Goal: Answer question/provide support: Share knowledge or assist other users

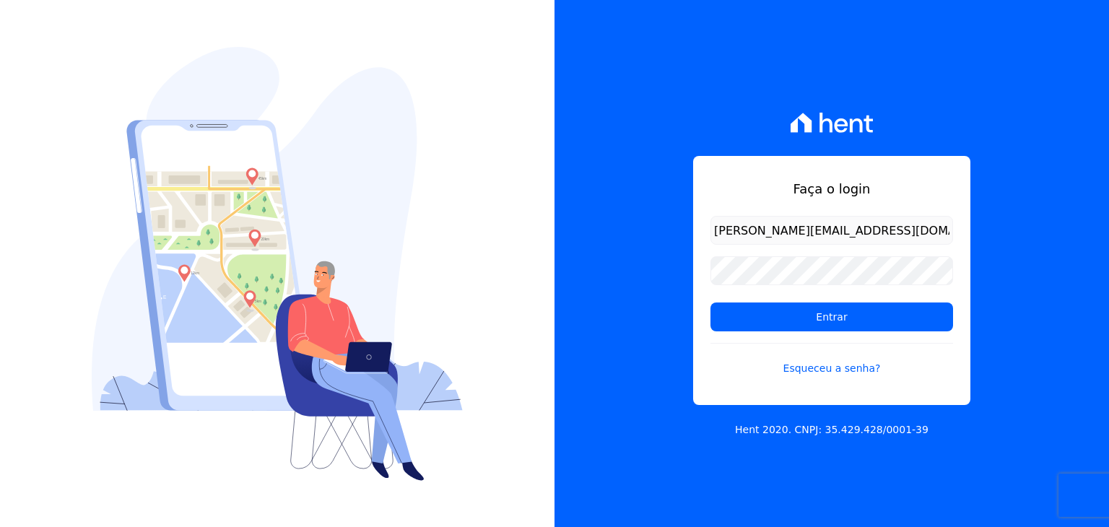
click at [758, 176] on div "Faça o login [PERSON_NAME][EMAIL_ADDRESS][DOMAIN_NAME] Entrar Esqueceu a senha?" at bounding box center [831, 280] width 277 height 249
click at [754, 316] on input "Entrar" at bounding box center [832, 317] width 243 height 29
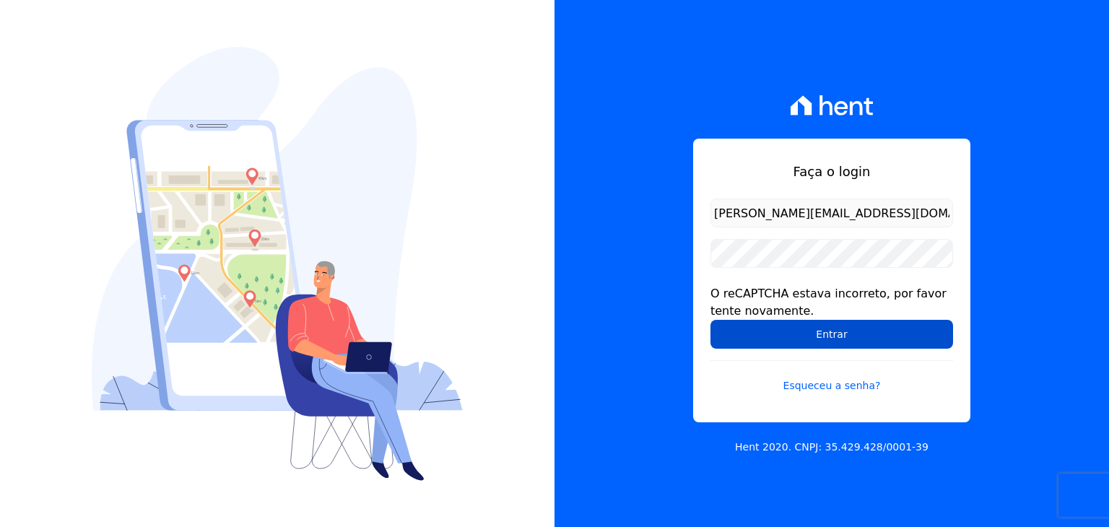
click at [830, 325] on input "Entrar" at bounding box center [832, 334] width 243 height 29
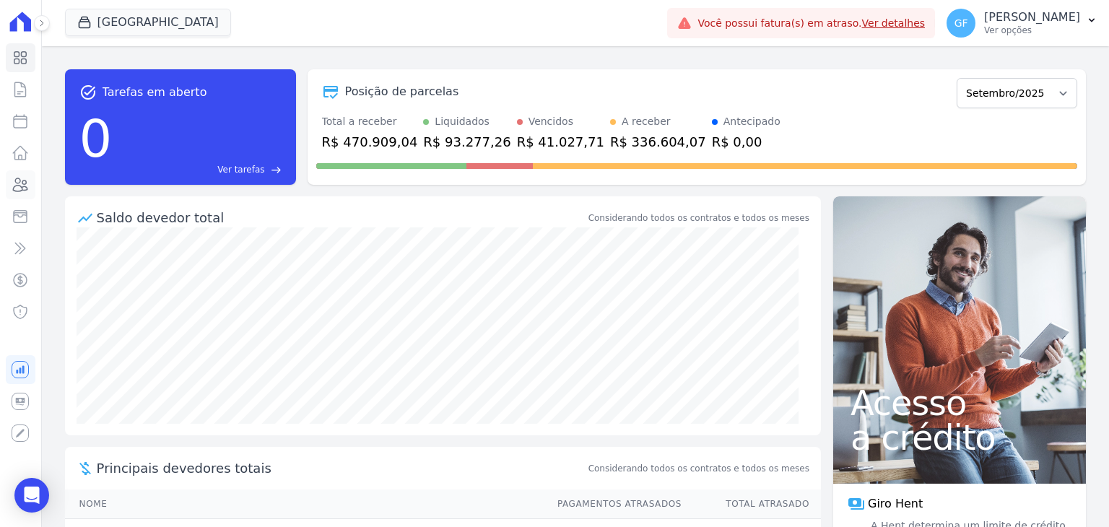
click at [20, 183] on icon at bounding box center [20, 184] width 17 height 17
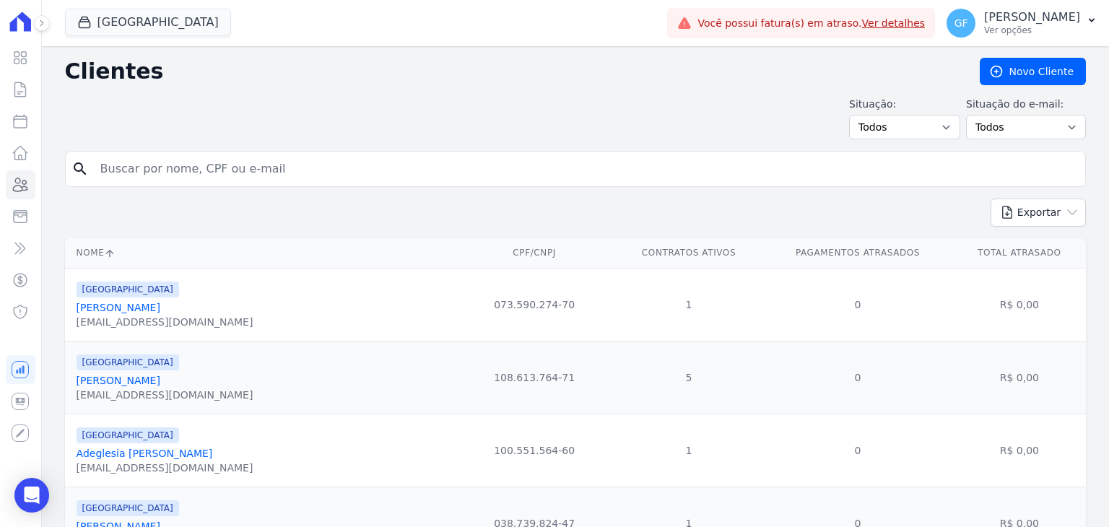
drag, startPoint x: 168, startPoint y: 168, endPoint x: 163, endPoint y: 84, distance: 84.6
click at [168, 168] on input "search" at bounding box center [586, 169] width 988 height 29
paste input "Mythell Anderson Alves Leite da Silva"
type input "Mythell [PERSON_NAME] [PERSON_NAME]"
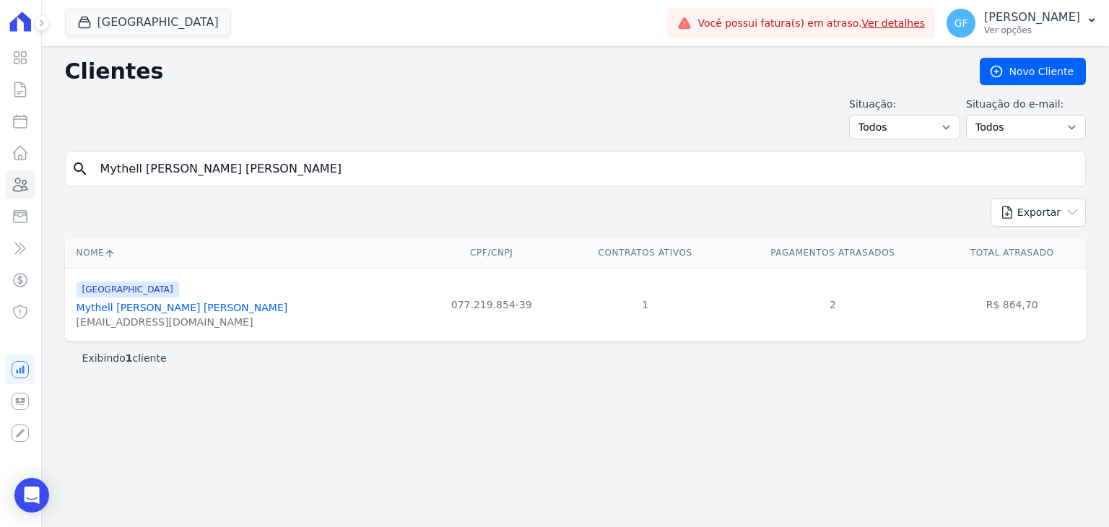
click at [152, 307] on link "Mythell Anderson Alves Leite Da Silva" at bounding box center [183, 308] width 212 height 12
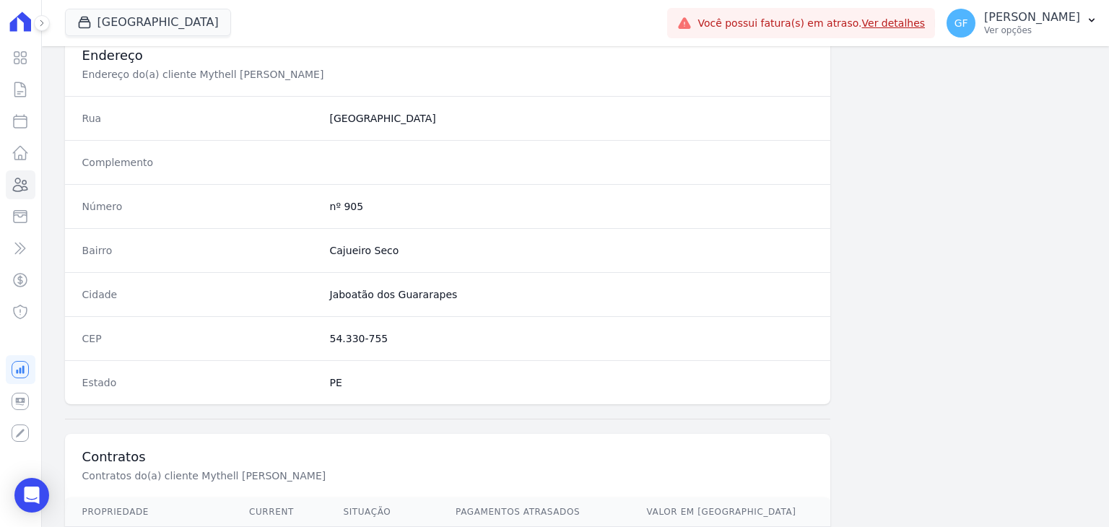
scroll to position [820, 0]
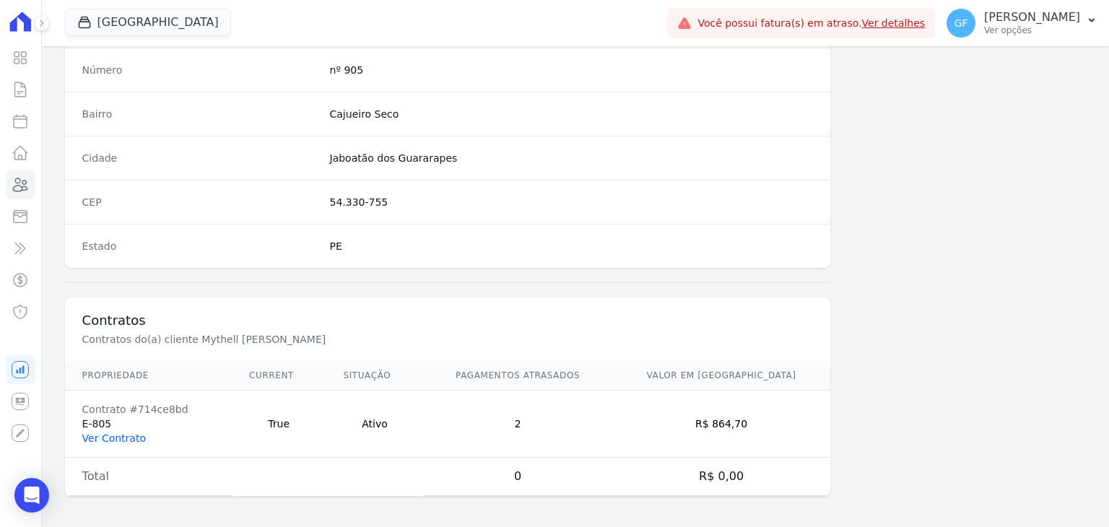
click at [119, 435] on link "Ver Contrato" at bounding box center [114, 439] width 64 height 12
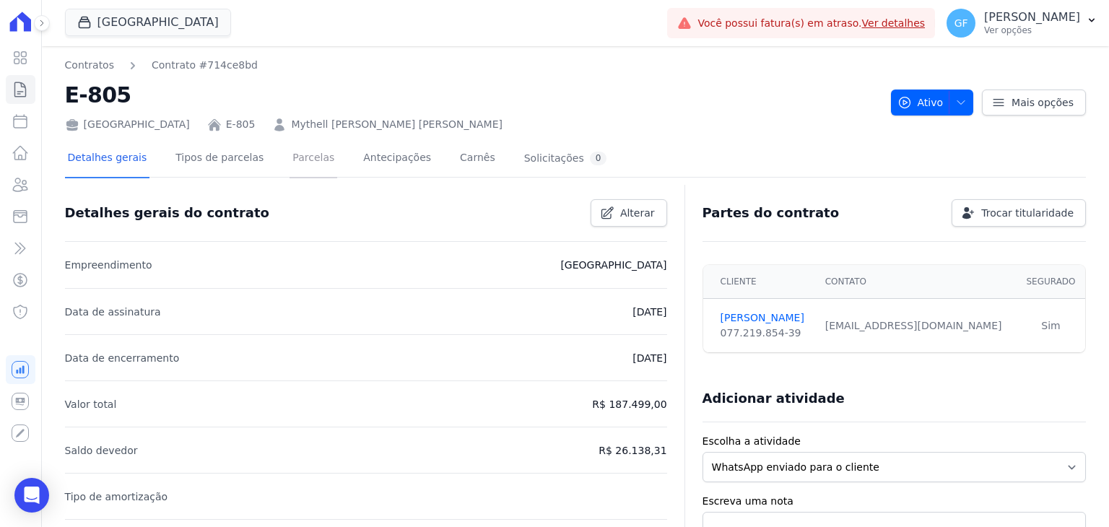
click at [308, 151] on link "Parcelas" at bounding box center [314, 159] width 48 height 38
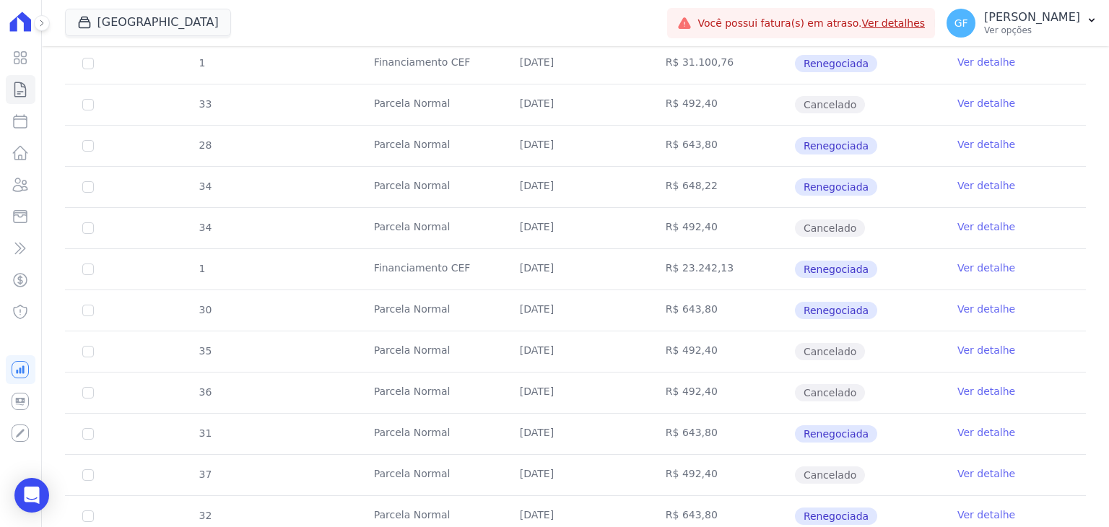
scroll to position [939, 0]
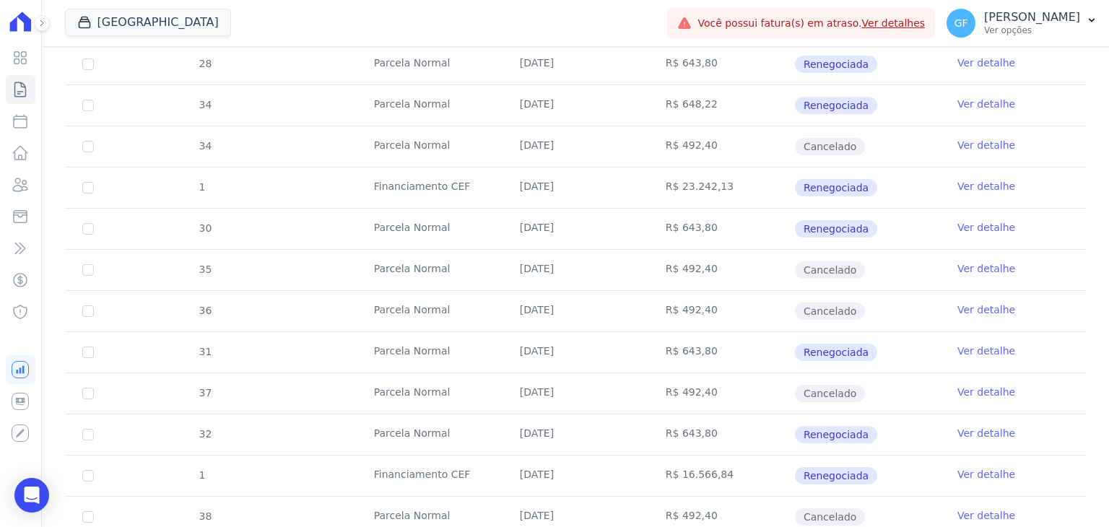
drag, startPoint x: 513, startPoint y: 263, endPoint x: 898, endPoint y: 217, distance: 388.4
click at [898, 217] on tbody "22 Parcela Normal 10/01/2025 R$ 623,48 Renegociada Ver detalhe 27 Parcela Norma…" at bounding box center [575, 23] width 1021 height 1111
drag, startPoint x: 514, startPoint y: 214, endPoint x: 872, endPoint y: 284, distance: 364.8
click at [872, 284] on tbody "22 Parcela Normal 10/01/2025 R$ 623,48 Renegociada Ver detalhe 27 Parcela Norma…" at bounding box center [575, 23] width 1021 height 1111
click at [755, 266] on td "R$ 492,40" at bounding box center [722, 270] width 146 height 40
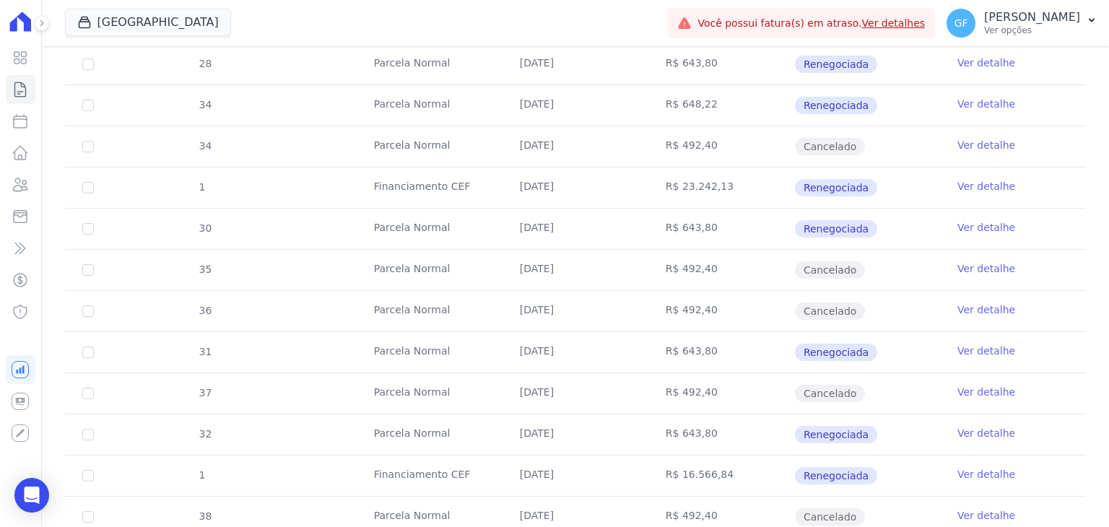
drag, startPoint x: 506, startPoint y: 226, endPoint x: 873, endPoint y: 275, distance: 370.8
click at [873, 275] on tbody "22 Parcela Normal 10/01/2025 R$ 623,48 Renegociada Ver detalhe 27 Parcela Norma…" at bounding box center [575, 23] width 1021 height 1111
click at [35, 489] on icon "Open Intercom Messenger" at bounding box center [31, 495] width 17 height 19
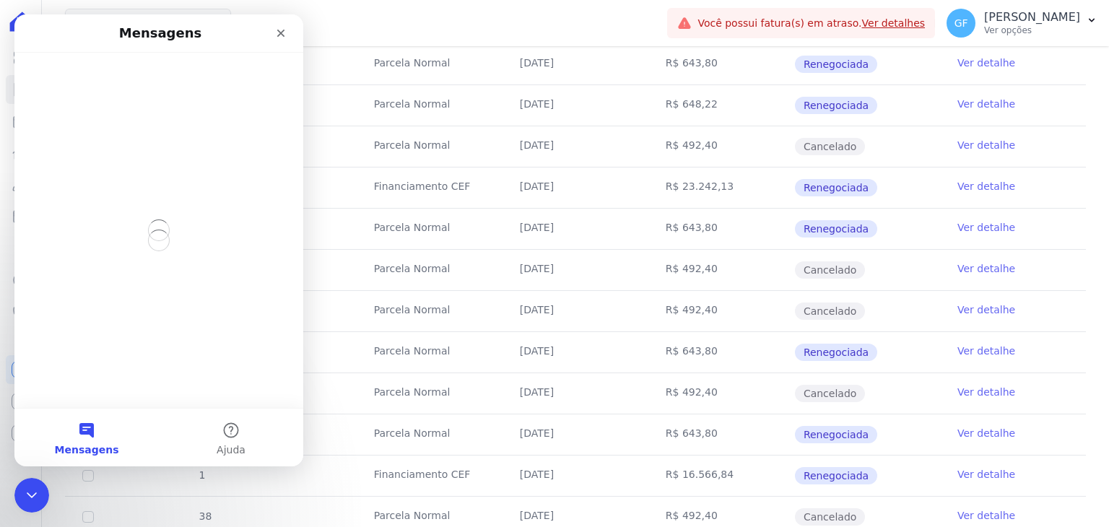
scroll to position [0, 0]
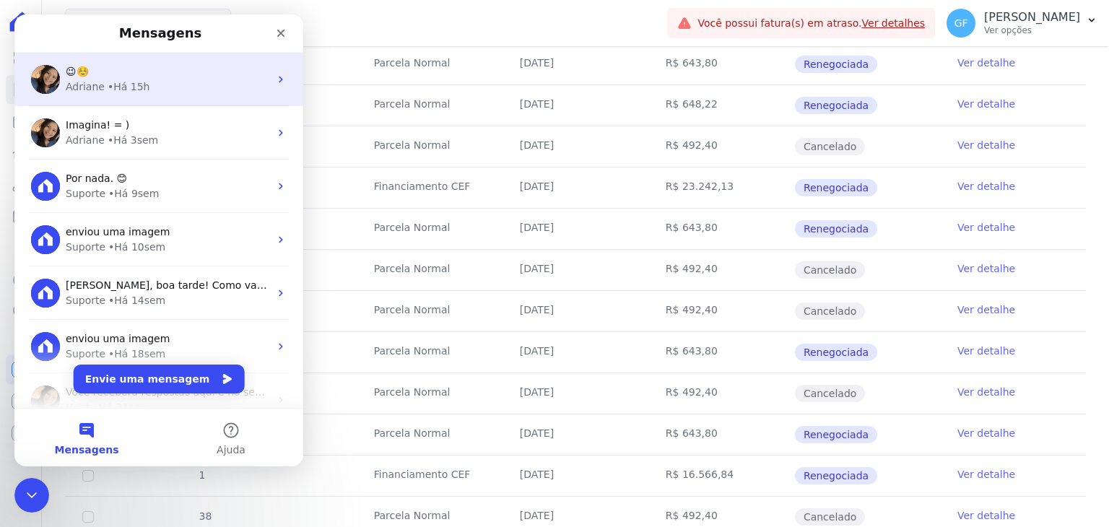
click at [163, 73] on div "😉☺️" at bounding box center [168, 71] width 204 height 15
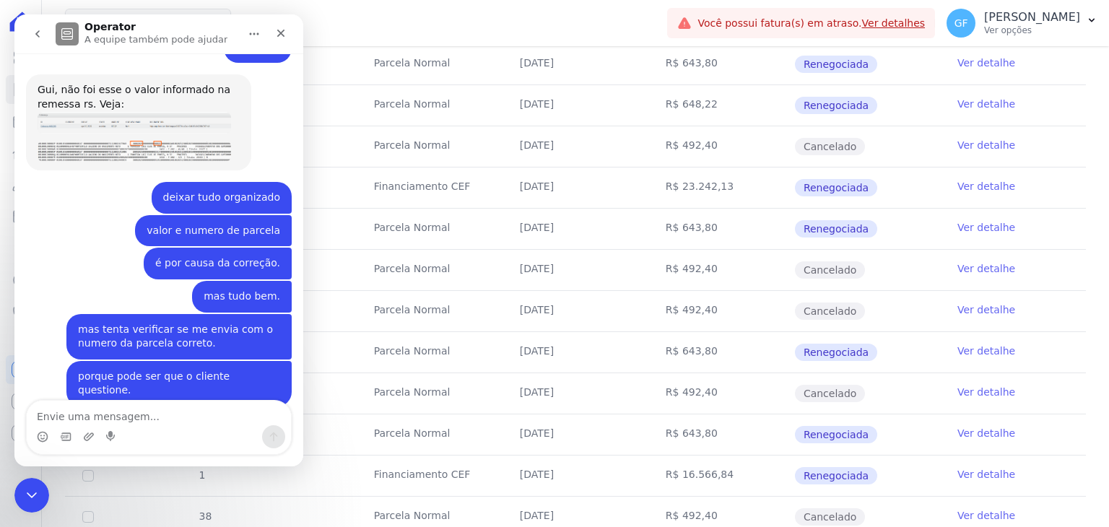
scroll to position [10808, 0]
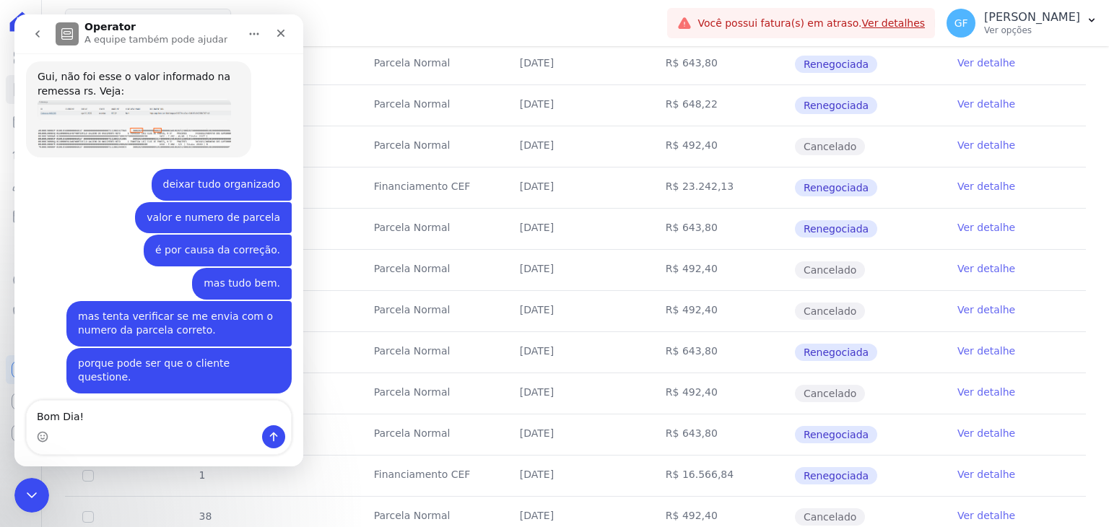
type textarea "Bom Dia!"
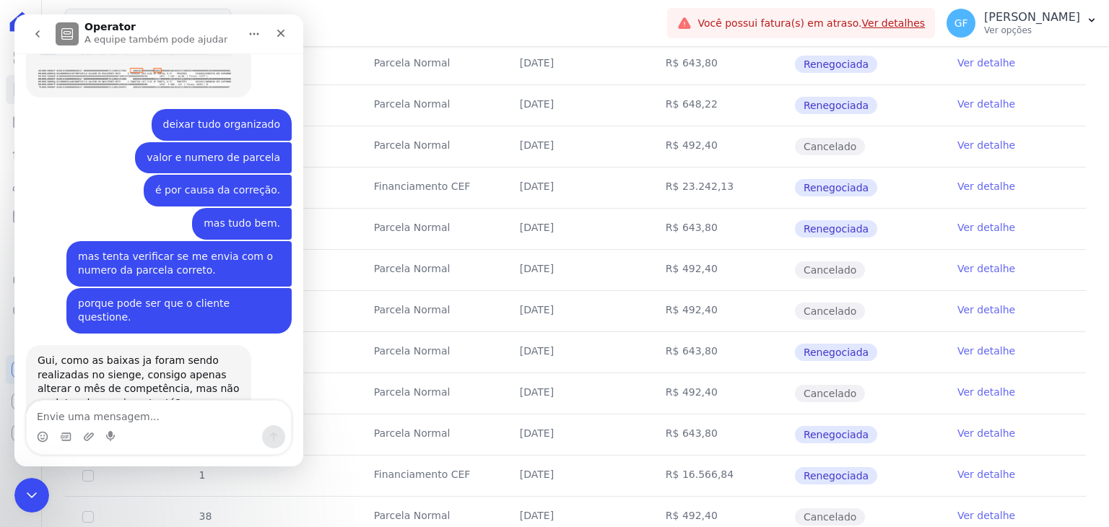
scroll to position [10871, 0]
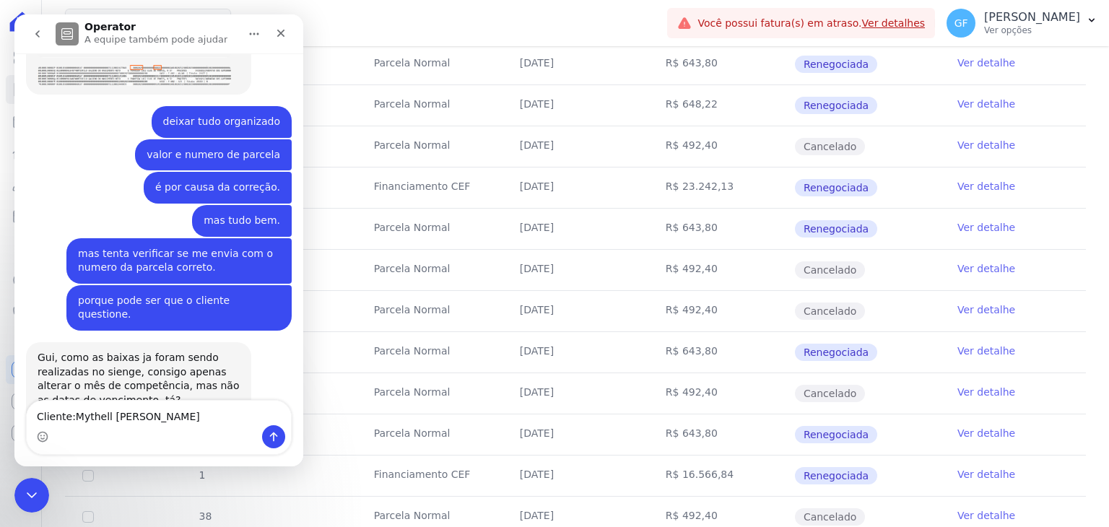
type textarea "Cliente: Mythell [PERSON_NAME]"
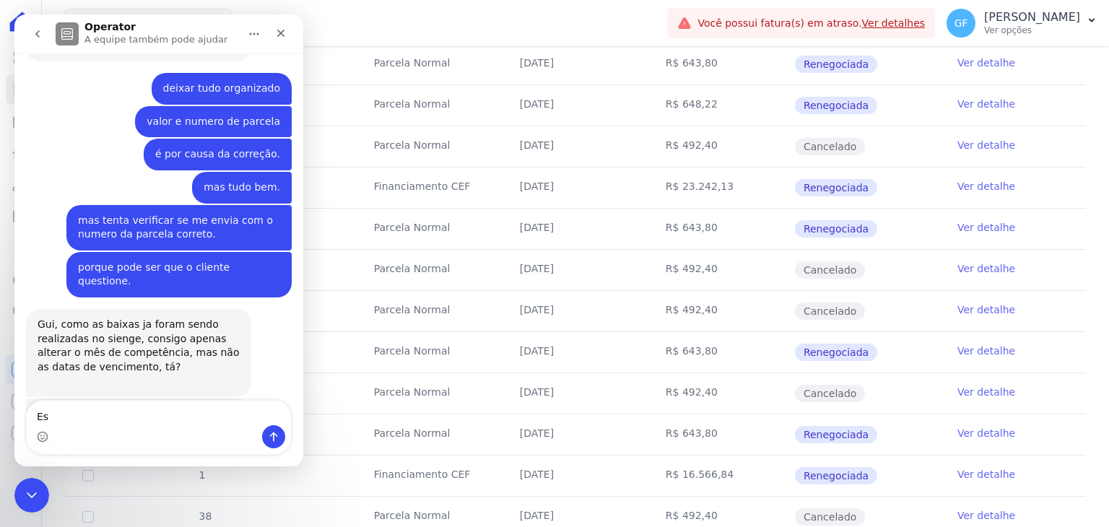
type textarea "E"
type textarea "Consegue espelhar o contrato dele por gentileza."
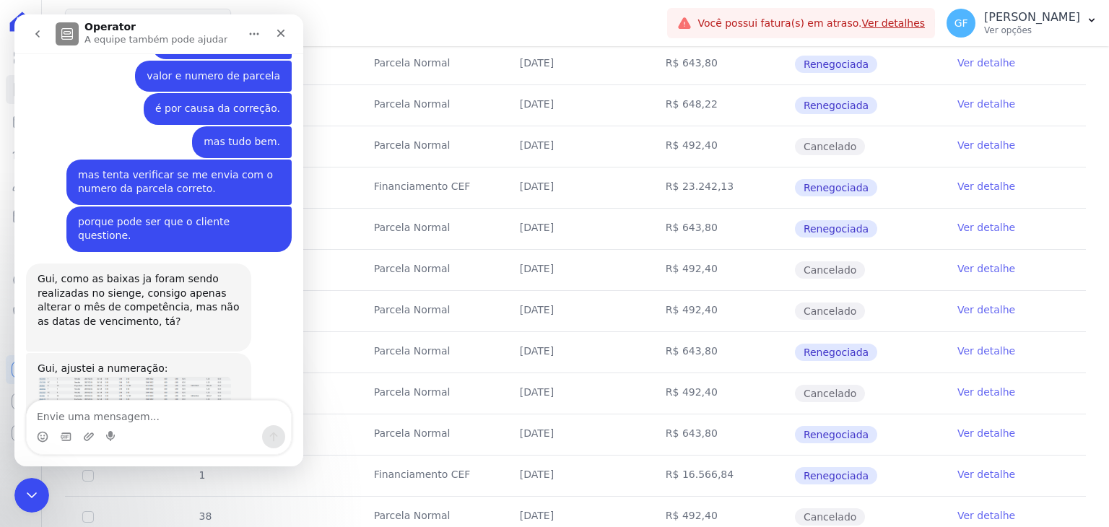
scroll to position [10951, 0]
type textarea "?"
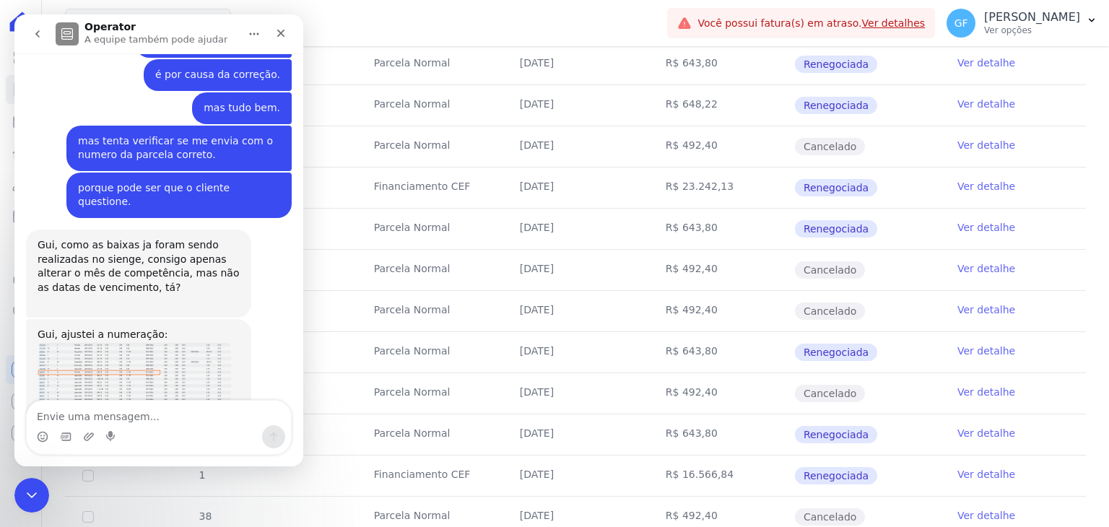
type textarea "'"
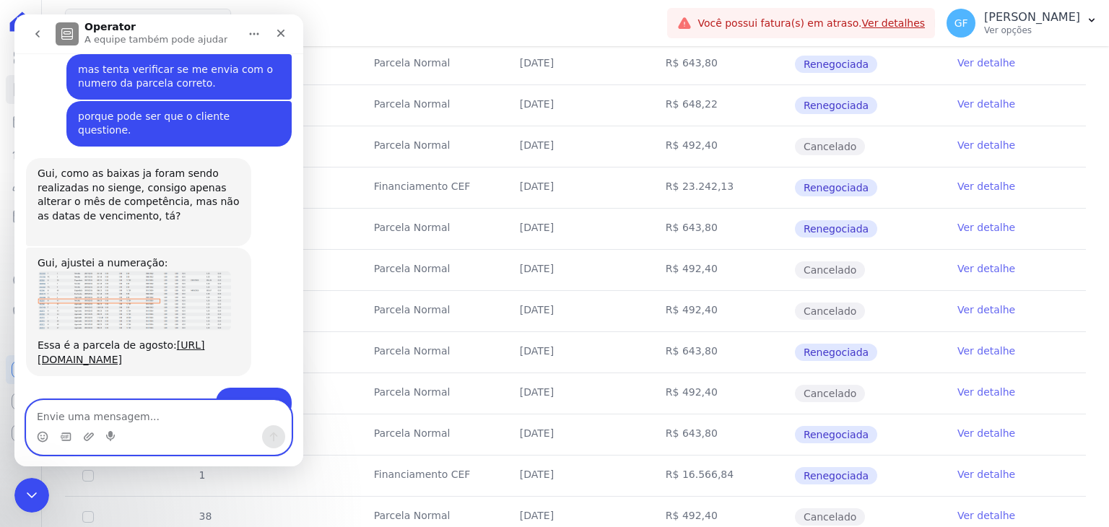
scroll to position [11129, 0]
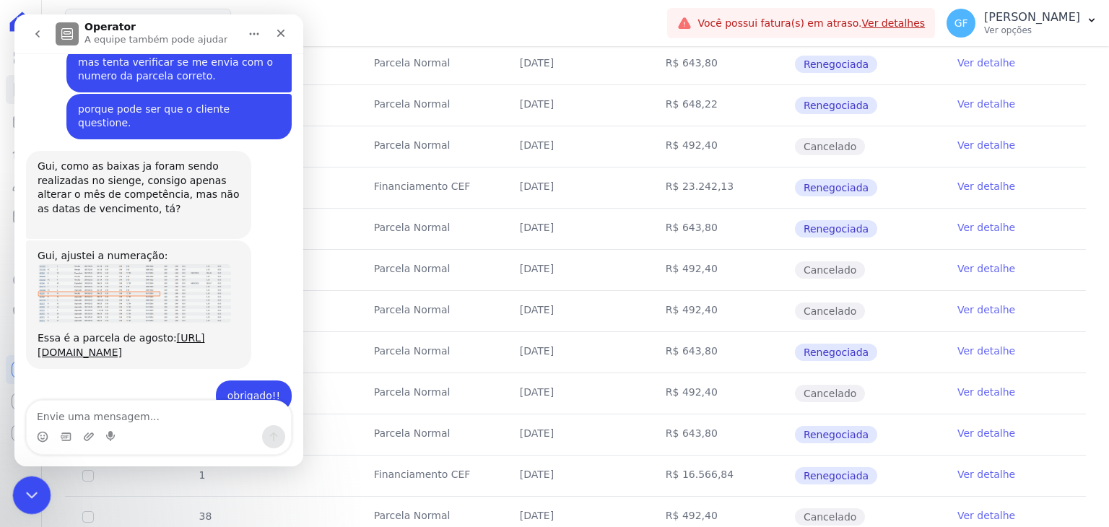
click at [40, 482] on div "Encerramento do Messenger da Intercom" at bounding box center [29, 493] width 35 height 35
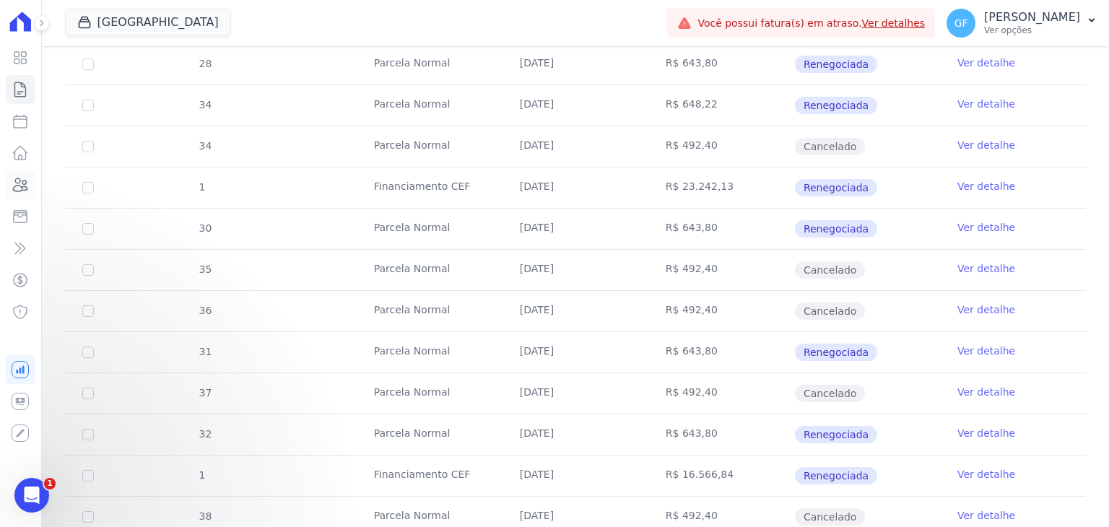
drag, startPoint x: 22, startPoint y: 181, endPoint x: 71, endPoint y: 65, distance: 125.5
click at [22, 181] on icon at bounding box center [20, 184] width 17 height 17
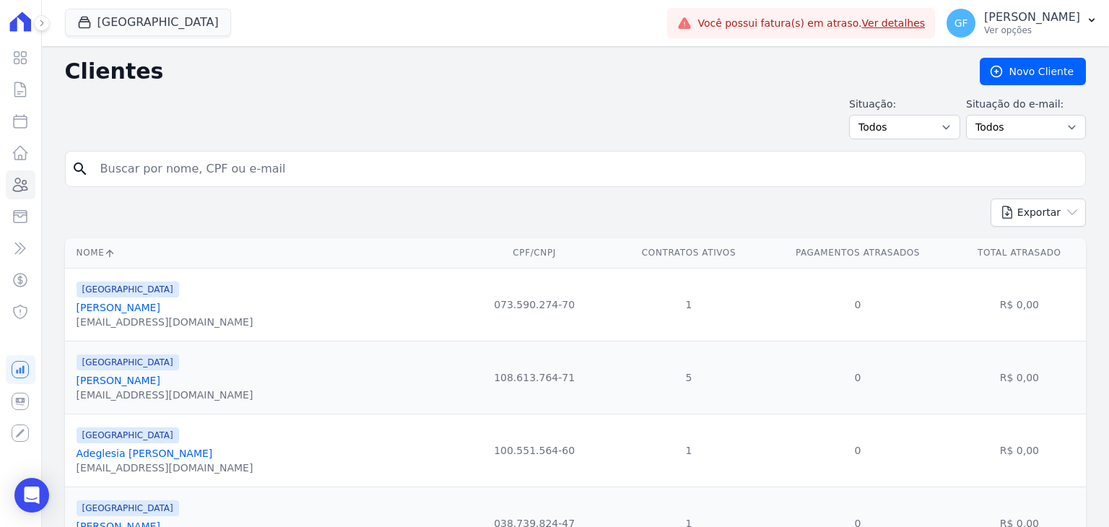
click at [161, 171] on input "search" at bounding box center [586, 169] width 988 height 29
paste input "Danuta Maria Duarte Bezer"
drag, startPoint x: 0, startPoint y: 139, endPoint x: 0, endPoint y: 90, distance: 49.1
click at [0, 92] on div "Visão Geral Contratos Parcelas Lotes Clientes Minha Carteira Transferências Cré…" at bounding box center [554, 263] width 1109 height 527
type input "Mythell [PERSON_NAME] [PERSON_NAME]"
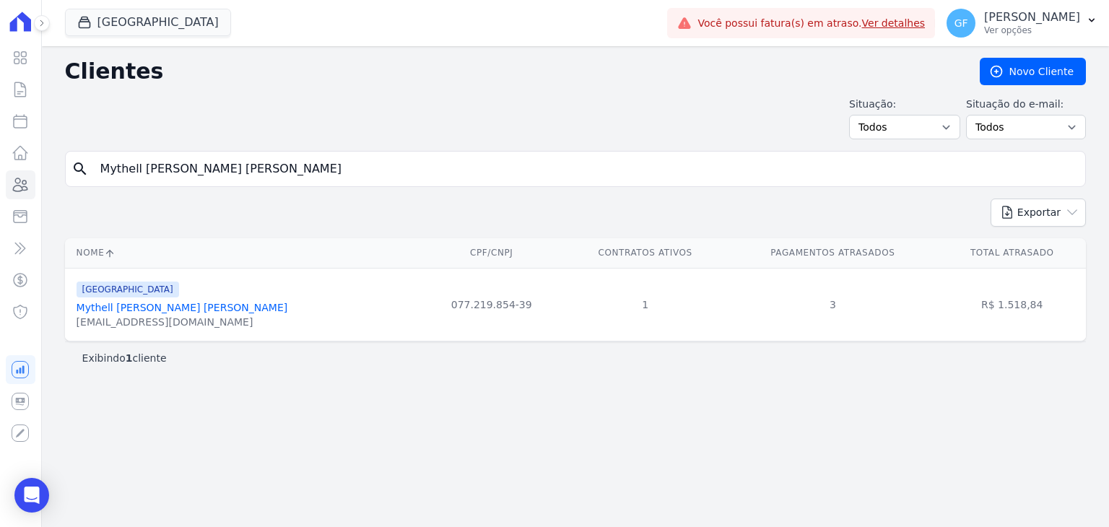
click at [211, 316] on div "mythell_alves@hotmail.com" at bounding box center [183, 322] width 212 height 14
click at [216, 311] on link "Mythell Anderson Alves Leite Da Silva" at bounding box center [183, 308] width 212 height 12
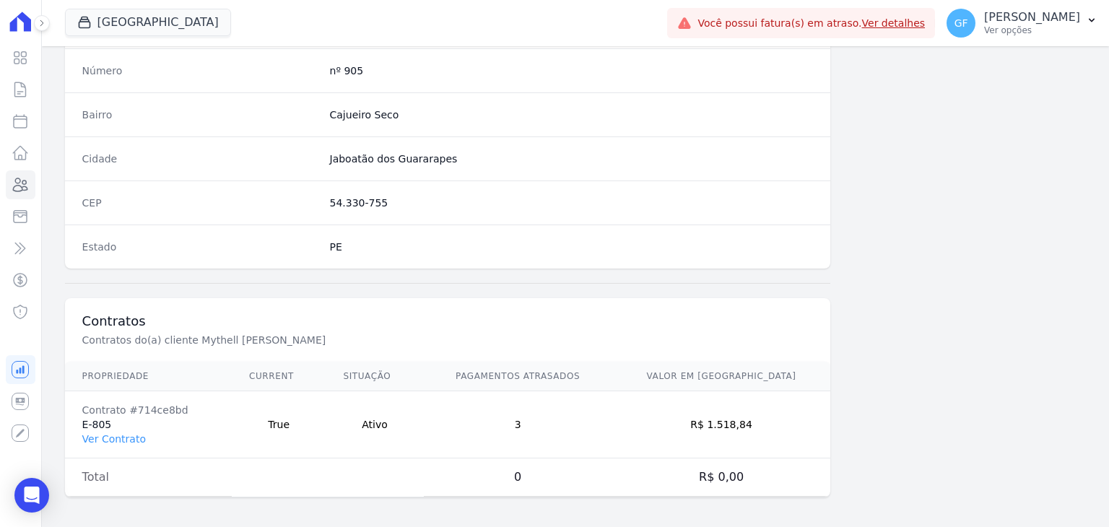
scroll to position [820, 0]
click at [125, 437] on link "Ver Contrato" at bounding box center [114, 439] width 64 height 12
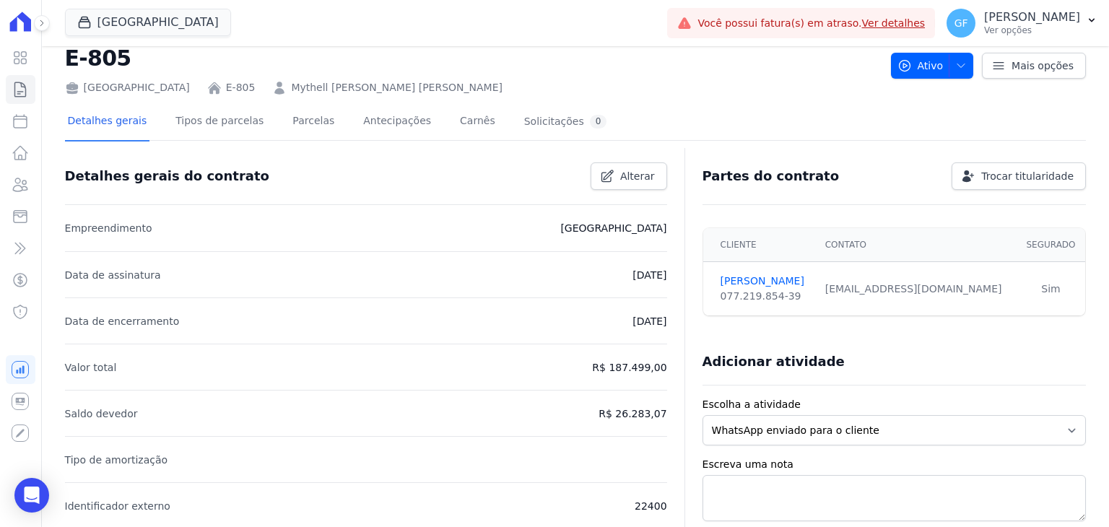
scroll to position [72, 0]
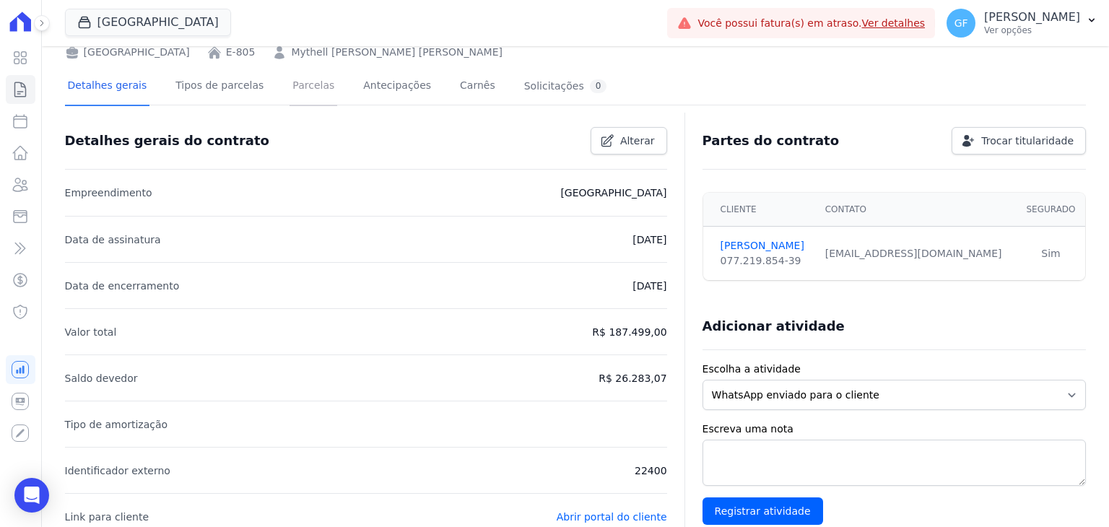
click at [290, 79] on link "Parcelas" at bounding box center [314, 87] width 48 height 38
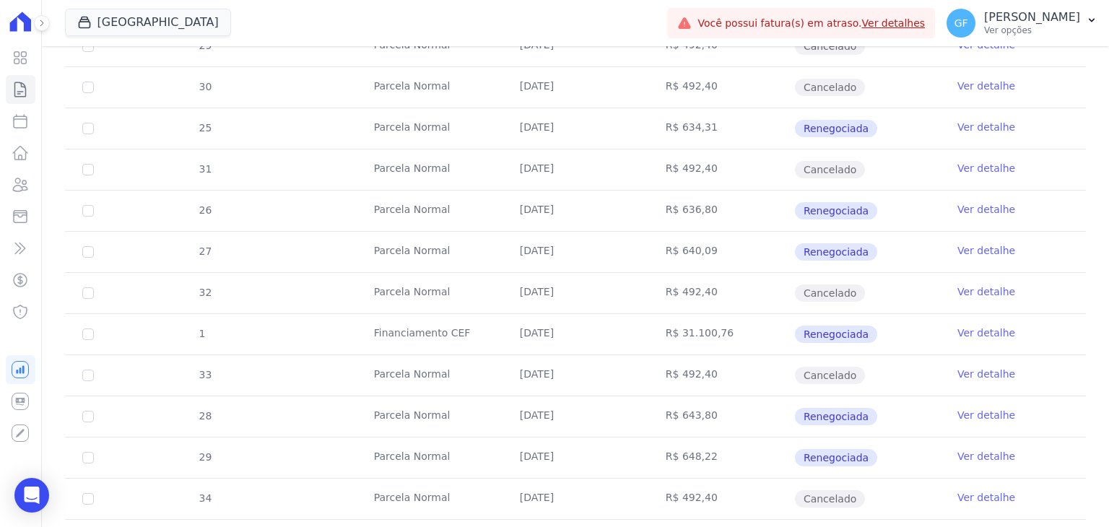
scroll to position [939, 0]
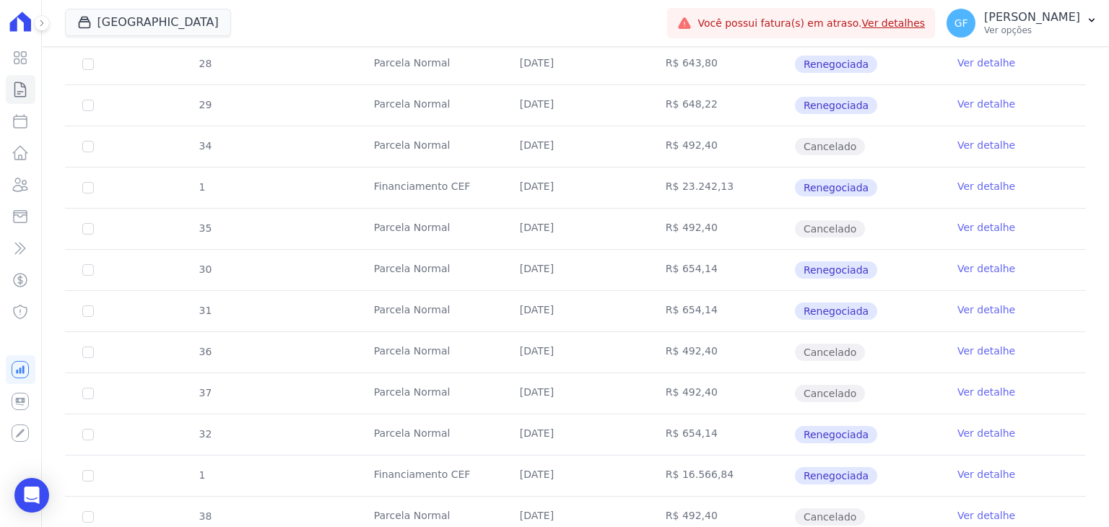
drag, startPoint x: 506, startPoint y: 261, endPoint x: 729, endPoint y: 258, distance: 222.4
click at [729, 258] on tr "30 Parcela Normal 10/09/2025 R$ 654,14 Renegociada Ver detalhe" at bounding box center [575, 269] width 1021 height 41
click at [753, 250] on td "R$ 654,14" at bounding box center [722, 270] width 146 height 40
click at [958, 265] on link "Ver detalhe" at bounding box center [987, 268] width 58 height 14
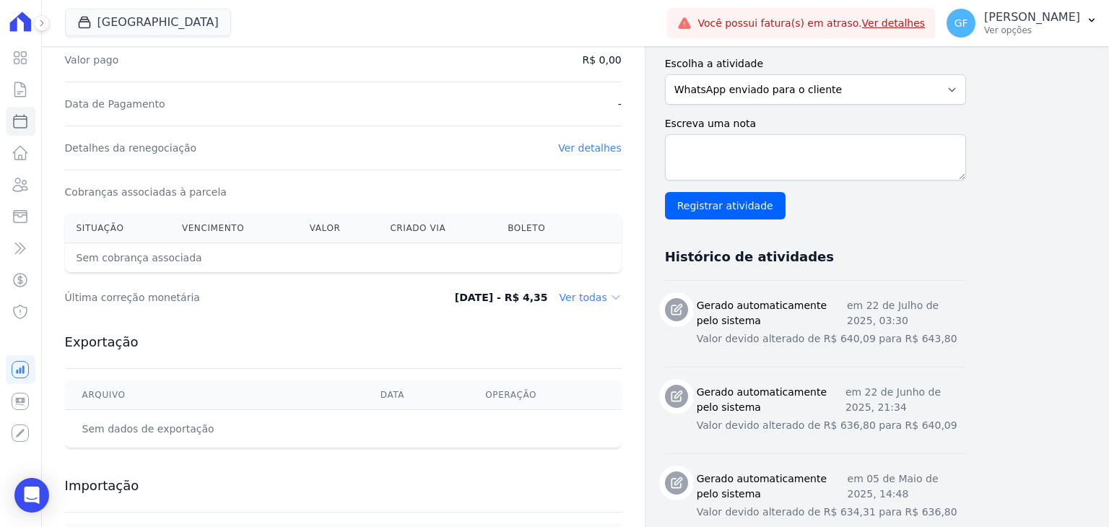
scroll to position [72, 0]
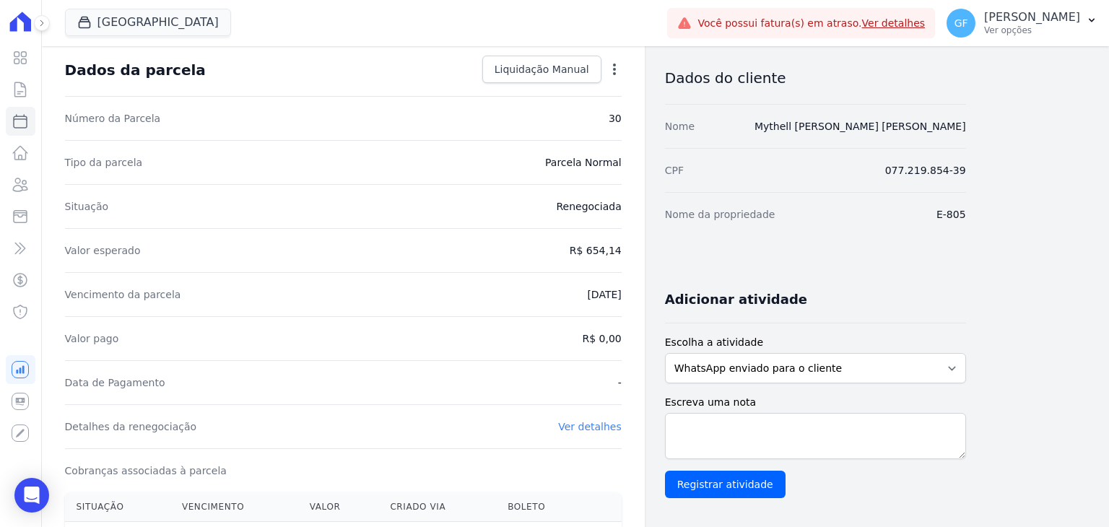
click at [610, 60] on div "Open options Alterar" at bounding box center [612, 70] width 20 height 25
click at [620, 69] on icon "button" at bounding box center [614, 69] width 14 height 14
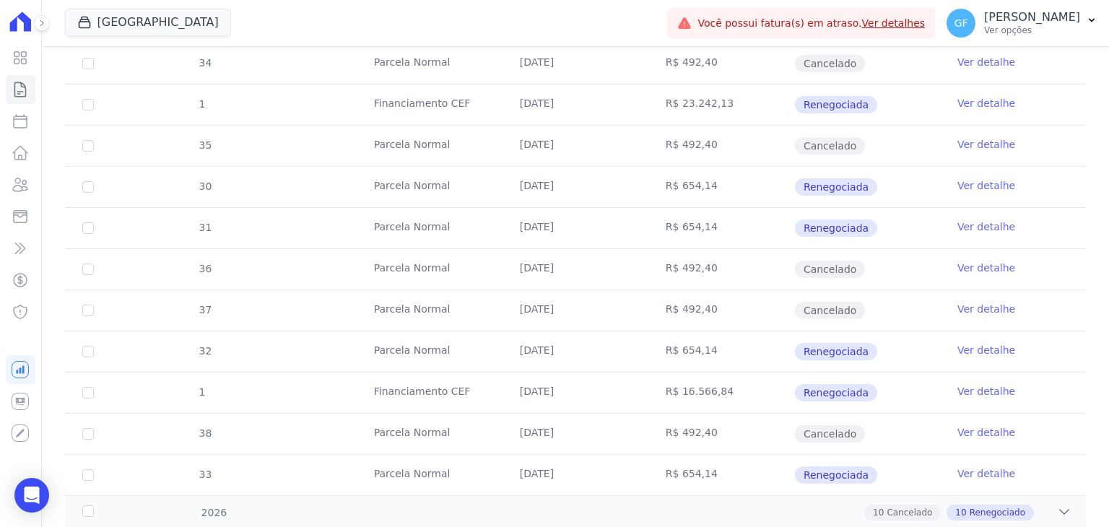
scroll to position [990, 0]
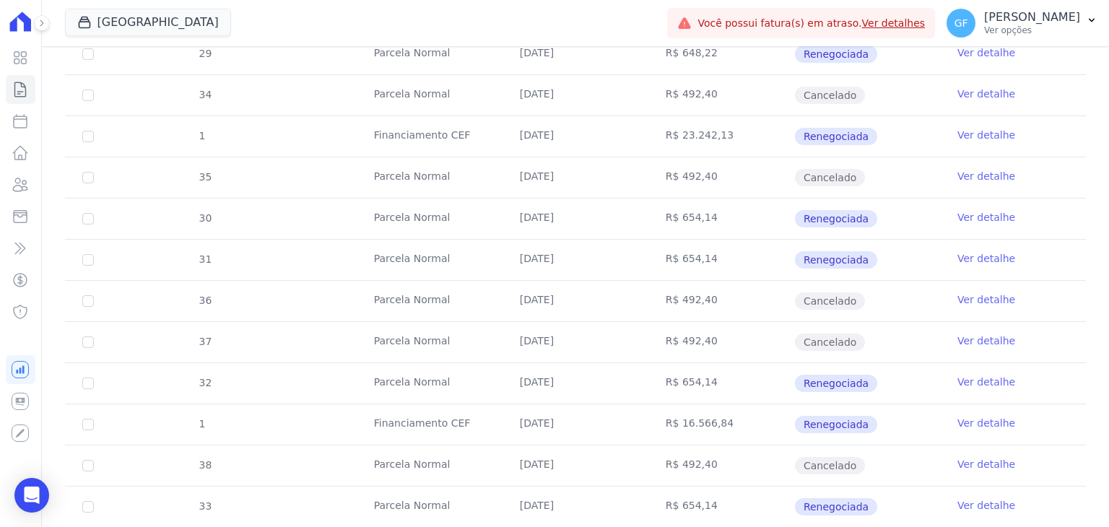
drag, startPoint x: 358, startPoint y: 163, endPoint x: 881, endPoint y: 220, distance: 525.9
click at [902, 206] on td "Renegociada" at bounding box center [867, 219] width 146 height 40
click at [17, 487] on div "Open Intercom Messenger" at bounding box center [32, 496] width 38 height 38
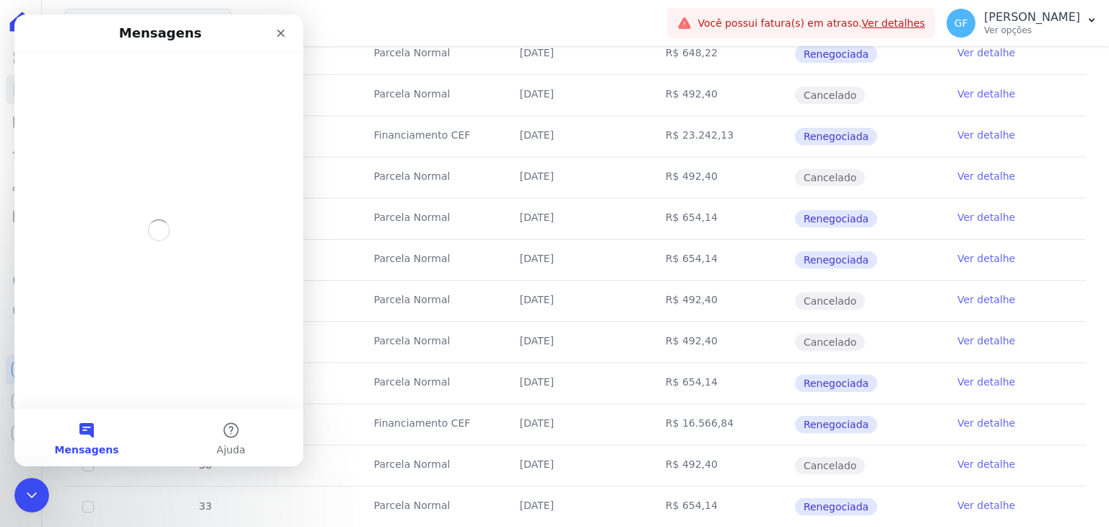
scroll to position [0, 0]
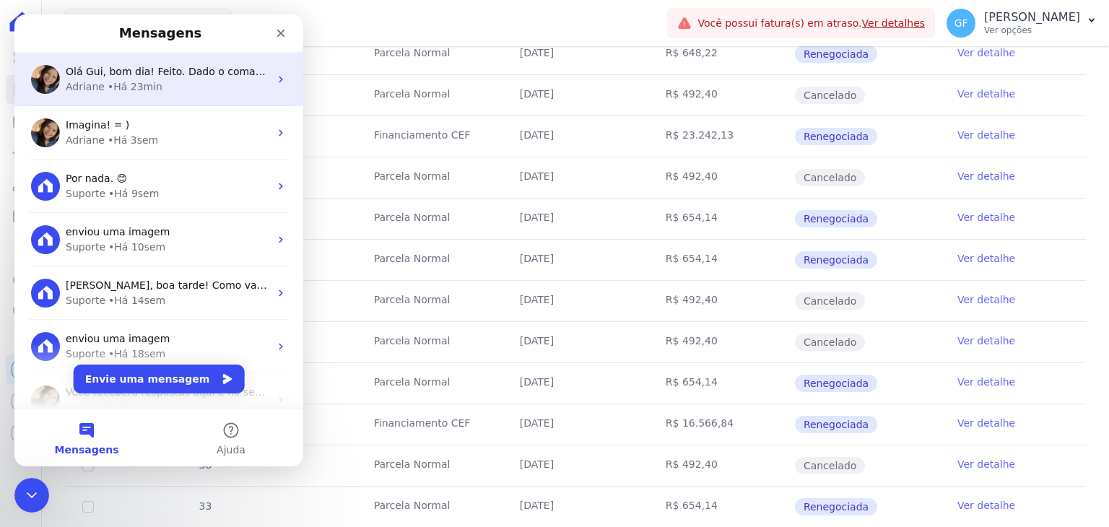
click at [108, 82] on div "• Há 23min" at bounding box center [135, 86] width 55 height 15
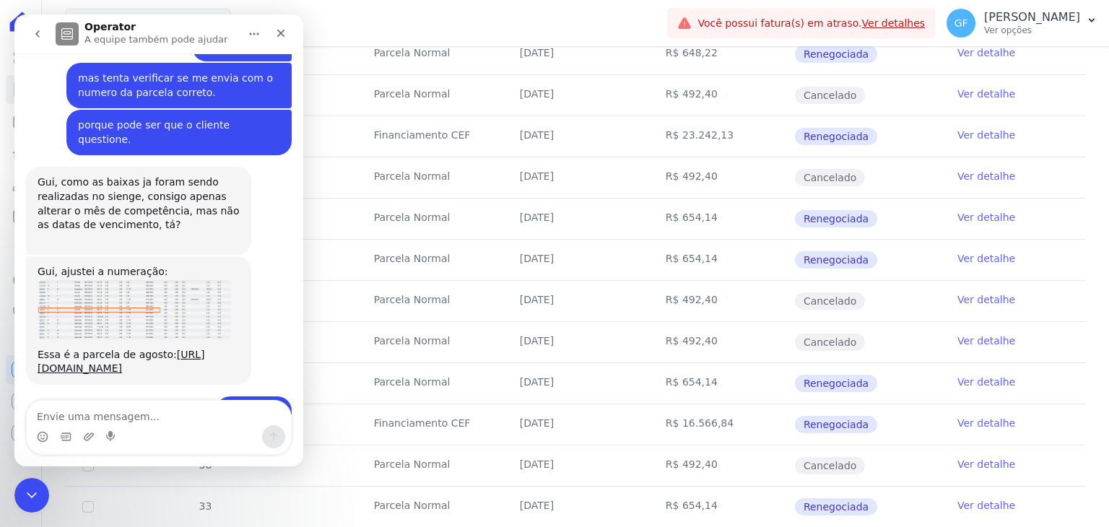
scroll to position [10768, 0]
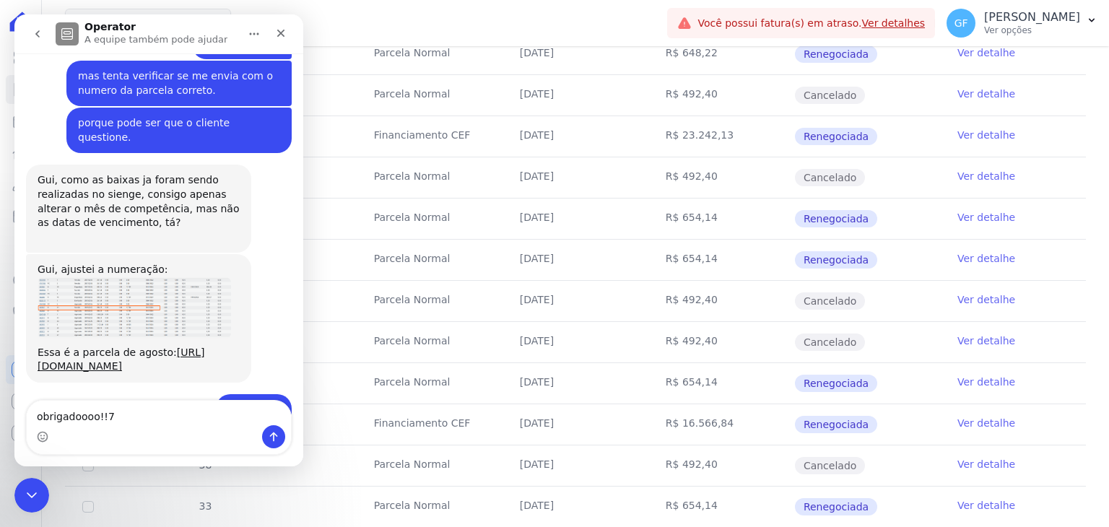
type textarea "obrigadoooo!!"
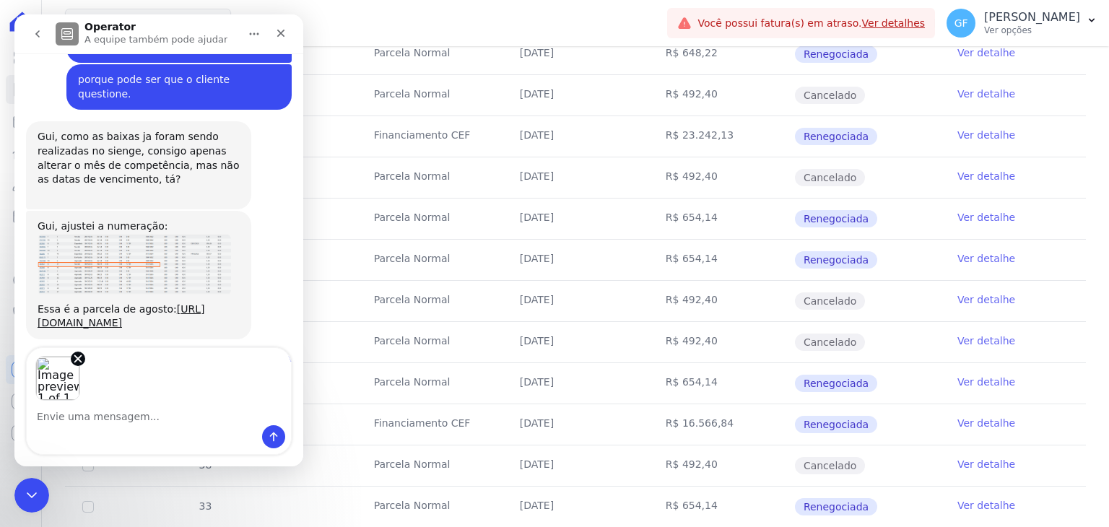
scroll to position [10864, 0]
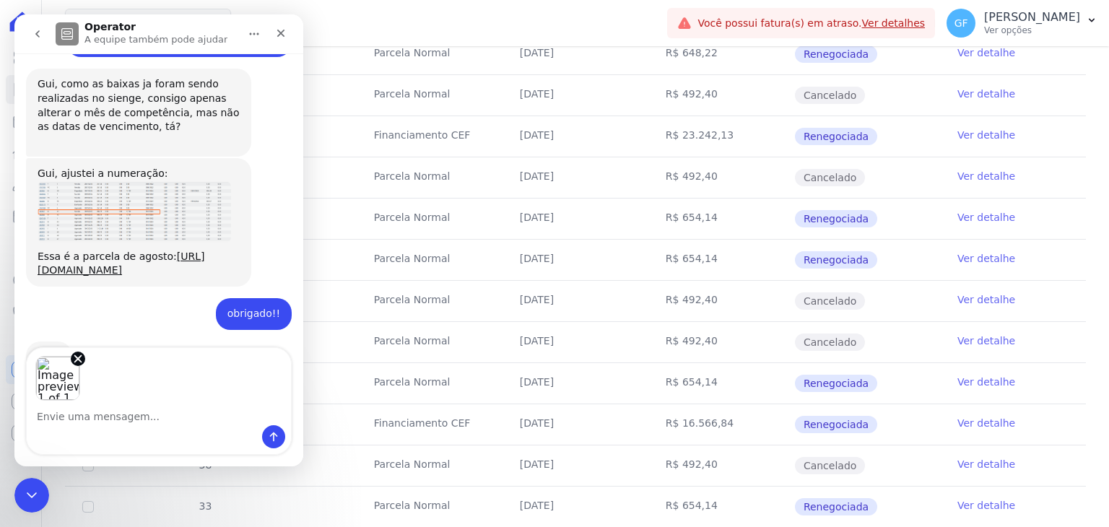
type textarea "c"
type textarea "mas eu vi que o boleto não está disponível"
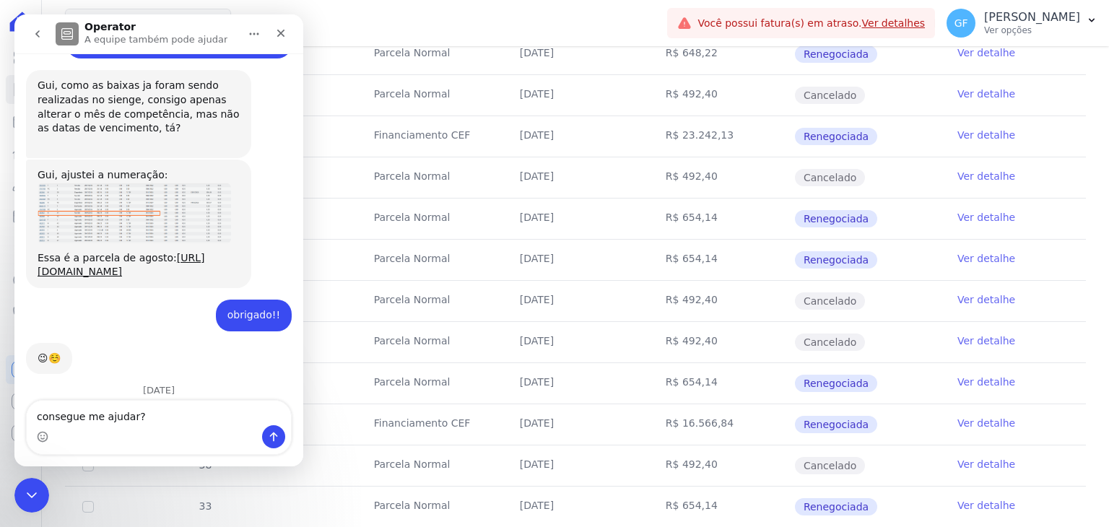
type textarea "consegue me ajudar?"
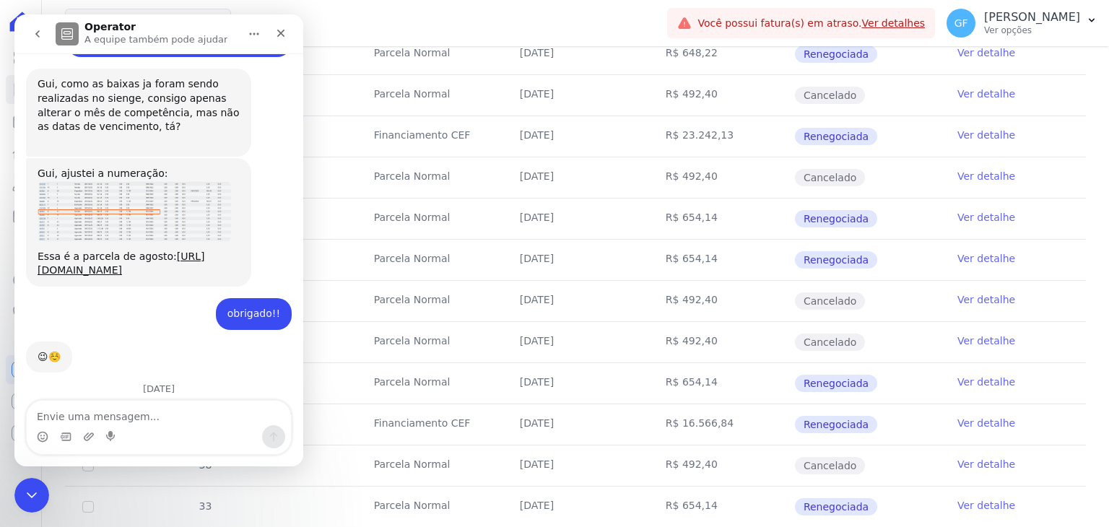
scroll to position [10896, 0]
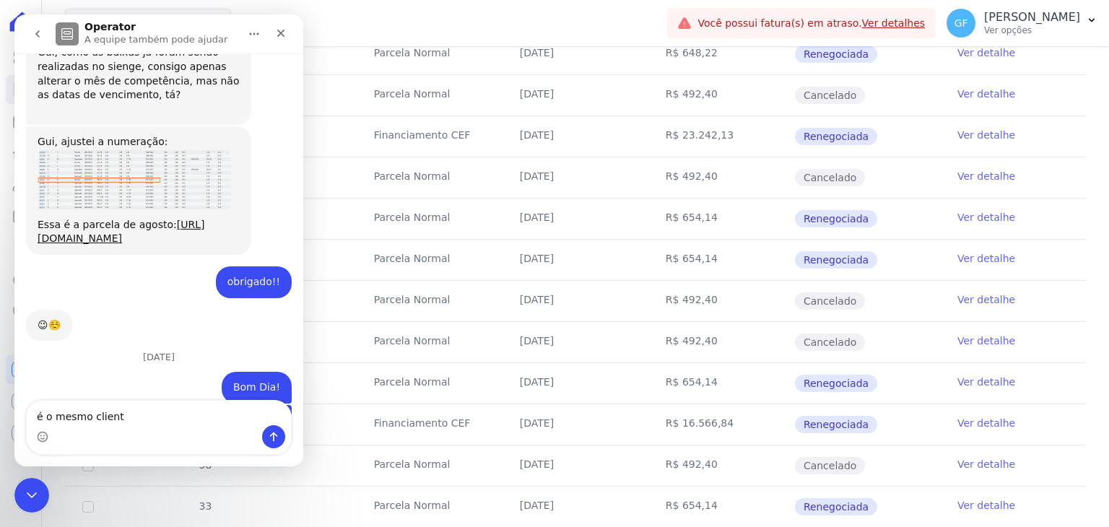
type textarea "é o mesmo cliente"
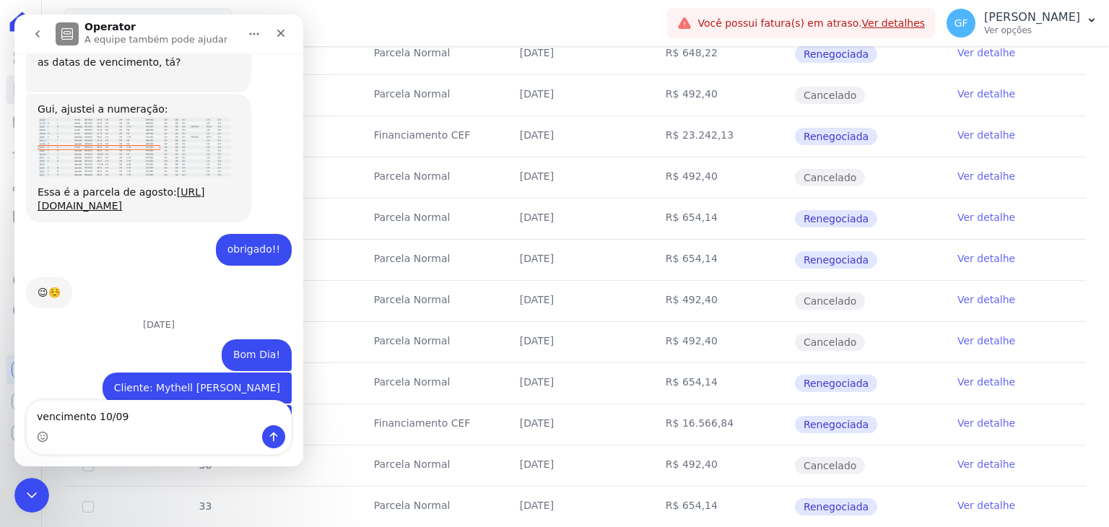
type textarea "vencimento 10/09."
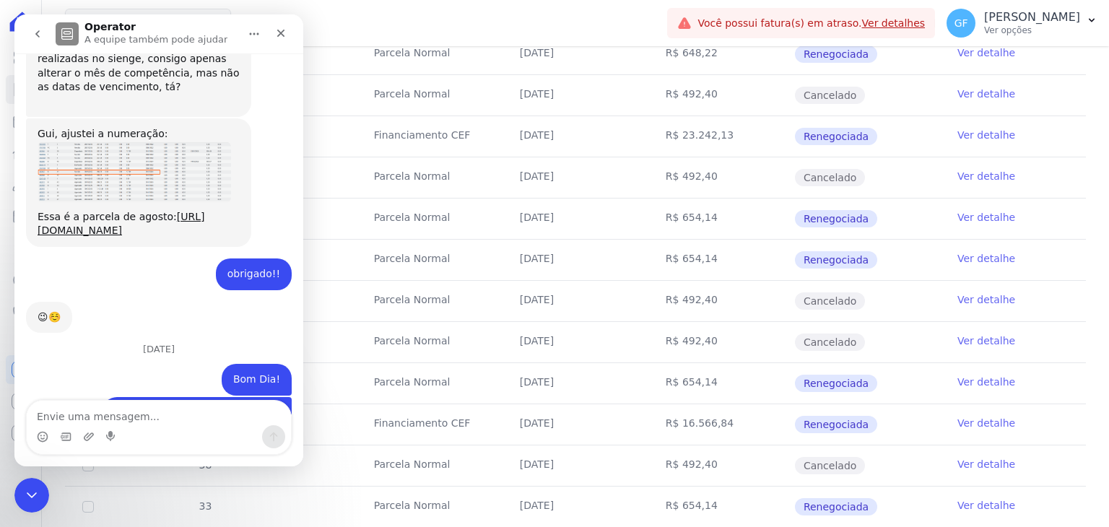
scroll to position [10891, 0]
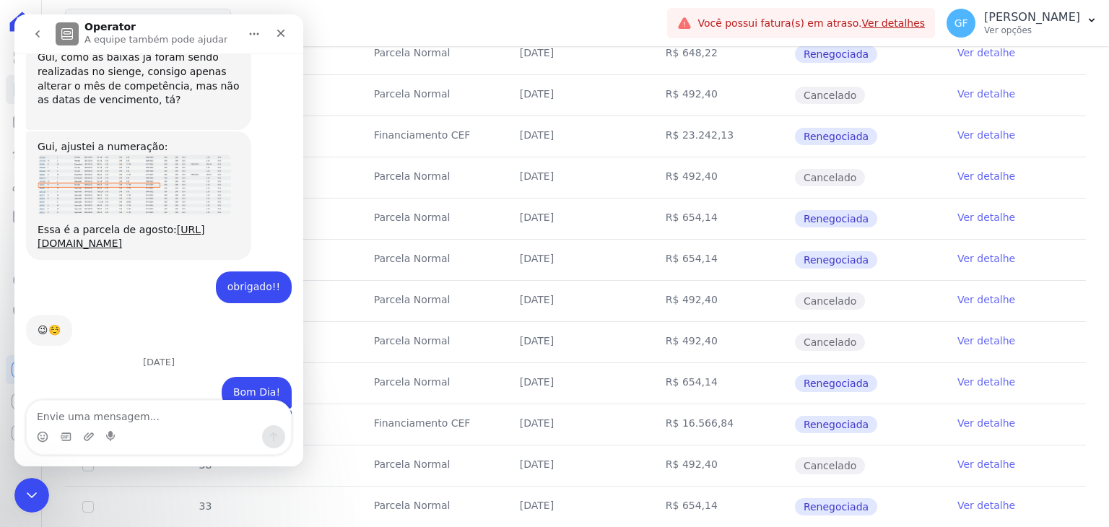
drag, startPoint x: 109, startPoint y: 61, endPoint x: 276, endPoint y: 69, distance: 167.0
click at [276, 410] on div "Cliente: Mythell Anderson Alves Leite da Silva Guilherme • Há 41min" at bounding box center [197, 426] width 189 height 32
click at [232, 410] on div "Cliente: Mythell Anderson Alves Leite da Silva Guilherme • Há 41min" at bounding box center [197, 426] width 189 height 32
drag, startPoint x: 108, startPoint y: 74, endPoint x: 288, endPoint y: 73, distance: 180.5
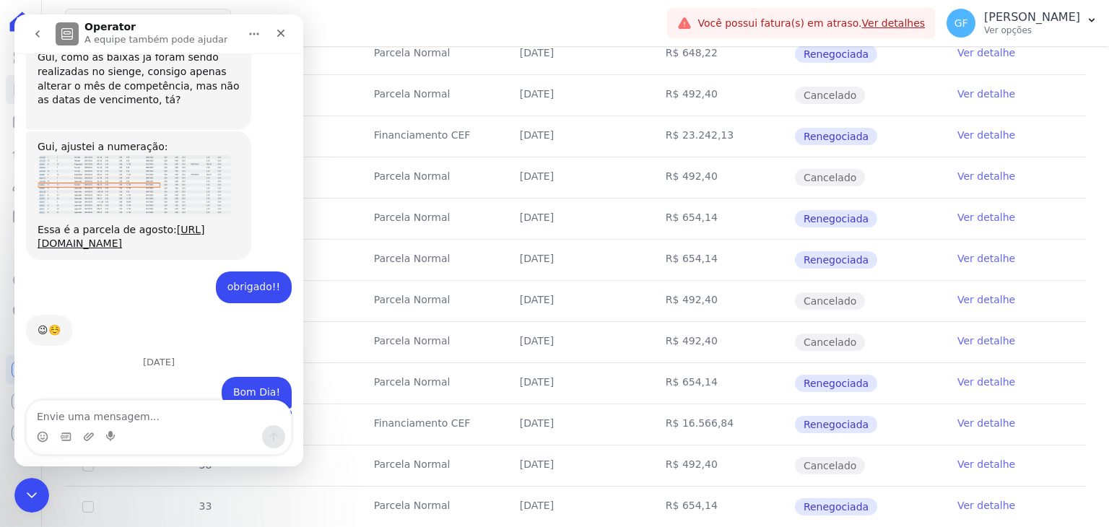
drag, startPoint x: 162, startPoint y: 73, endPoint x: 108, endPoint y: 73, distance: 54.2
click at [162, 419] on div "Cliente: Mythell [PERSON_NAME]" at bounding box center [197, 426] width 166 height 14
drag, startPoint x: 108, startPoint y: 74, endPoint x: 270, endPoint y: 73, distance: 162.5
click at [270, 419] on div "Cliente: Mythell [PERSON_NAME]" at bounding box center [197, 426] width 166 height 14
copy div "Mythell [PERSON_NAME] [PERSON_NAME]"
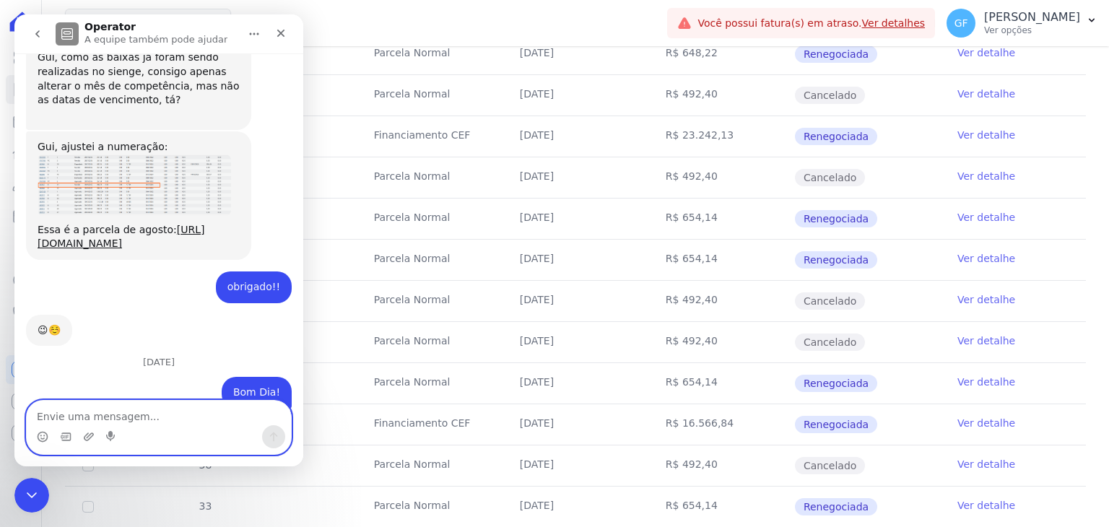
click at [161, 417] on textarea "Envie uma mensagem..." at bounding box center [159, 413] width 264 height 25
paste textarea "Mythell [PERSON_NAME] [PERSON_NAME]"
type textarea "Mythell [PERSON_NAME] [PERSON_NAME]"
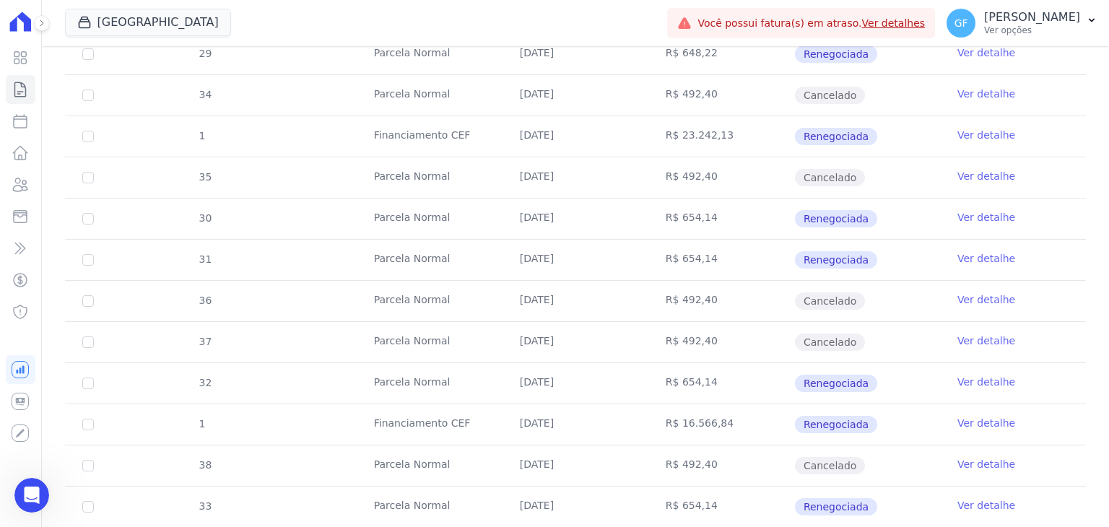
scroll to position [0, 0]
click at [1002, 18] on p "[PERSON_NAME]" at bounding box center [1032, 17] width 96 height 14
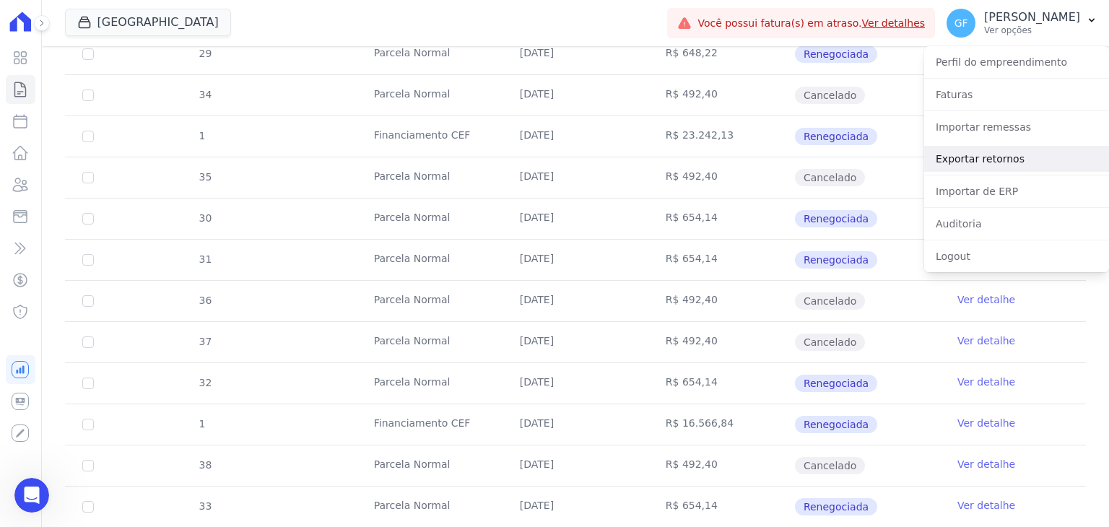
scroll to position [11027, 0]
click at [974, 157] on link "Exportar retornos" at bounding box center [1016, 159] width 185 height 26
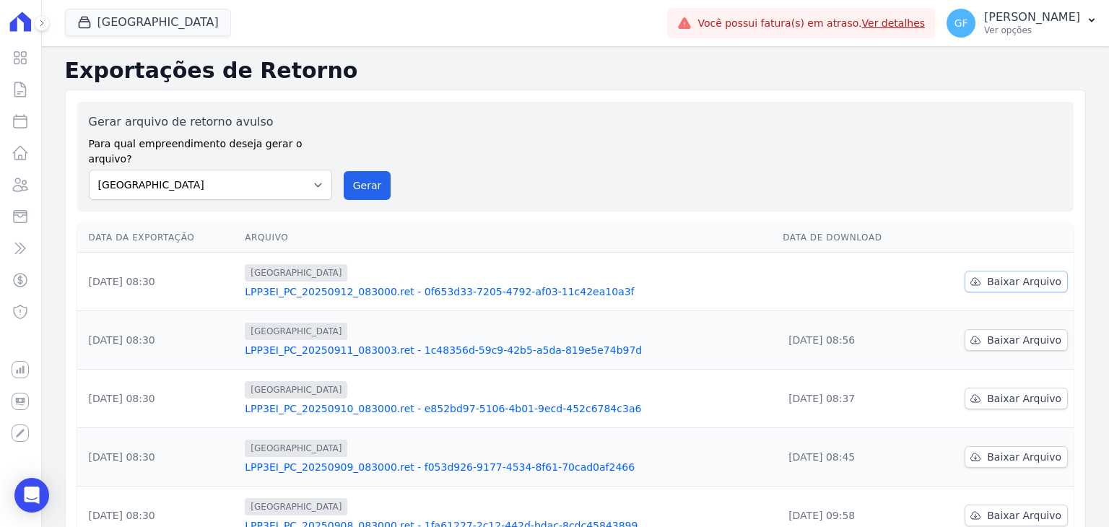
click at [1008, 274] on span "Baixar Arquivo" at bounding box center [1024, 281] width 74 height 14
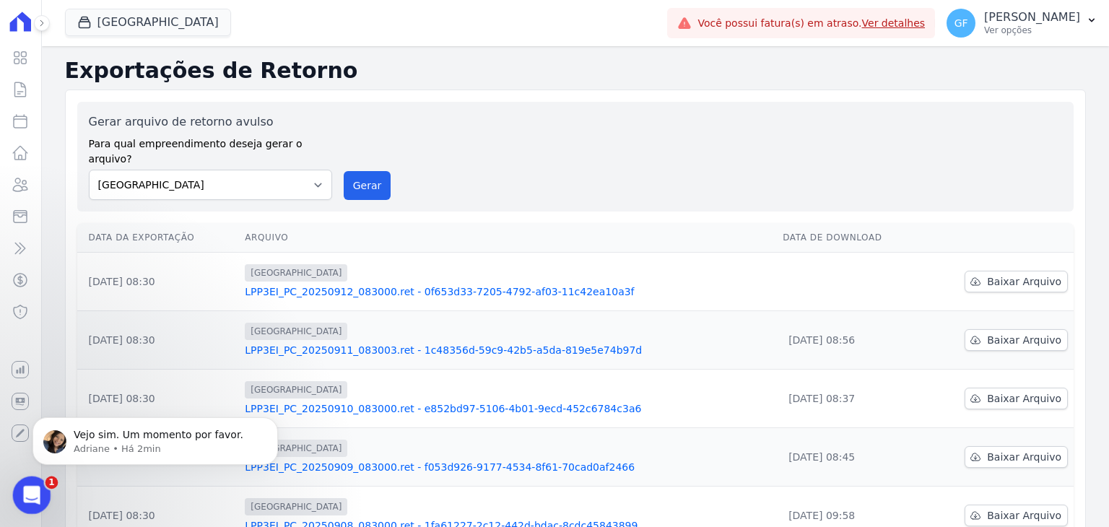
click at [25, 490] on icon "Abertura do Messenger da Intercom" at bounding box center [30, 494] width 24 height 24
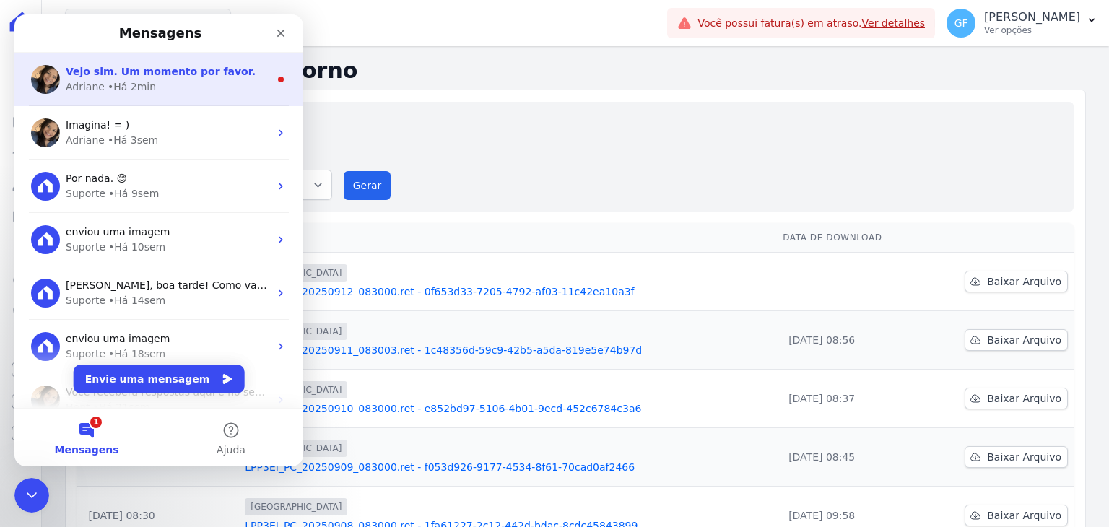
click at [116, 89] on div "• Há 2min" at bounding box center [132, 86] width 48 height 15
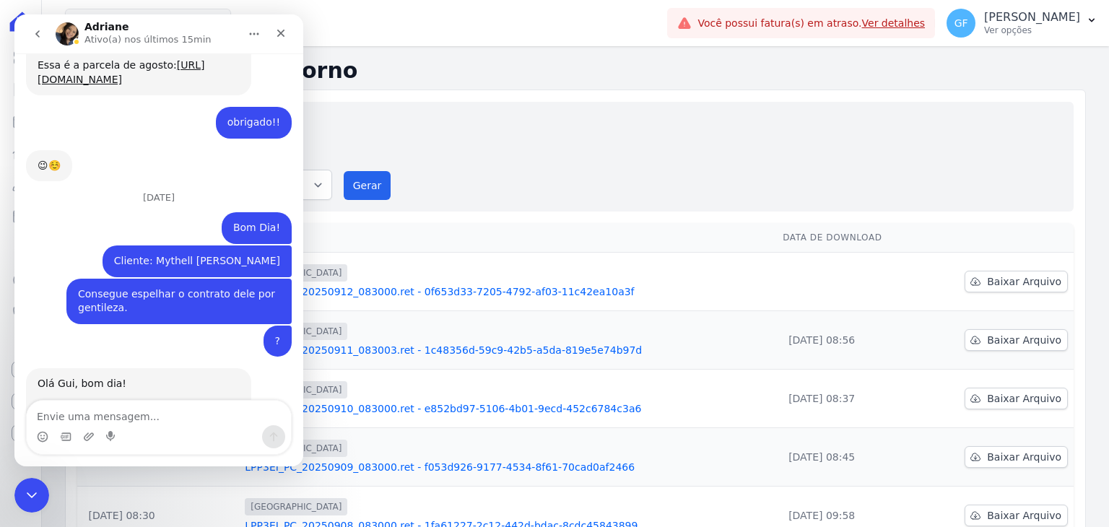
scroll to position [10719, 0]
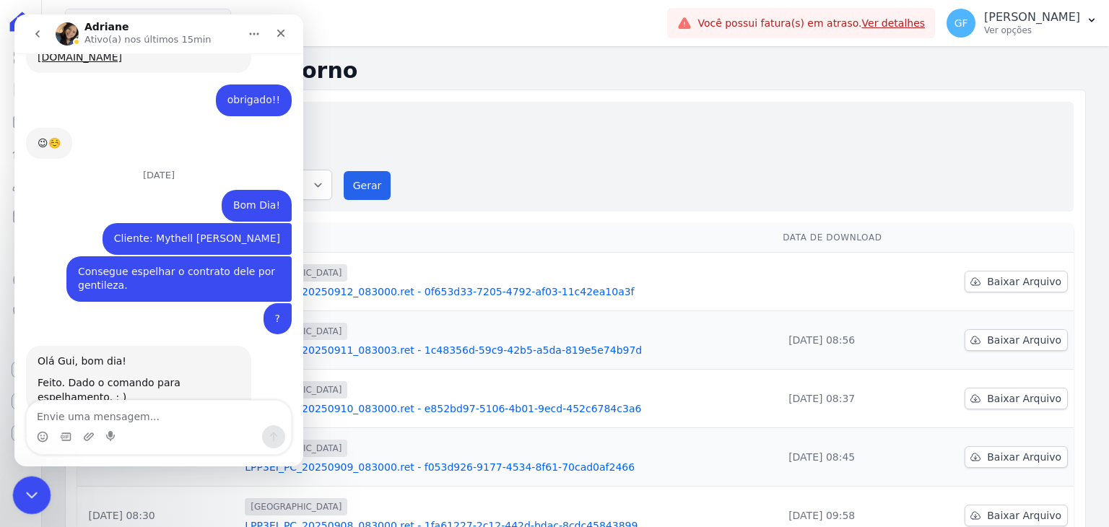
click at [13, 490] on div "Encerramento do Messenger da Intercom" at bounding box center [29, 493] width 35 height 35
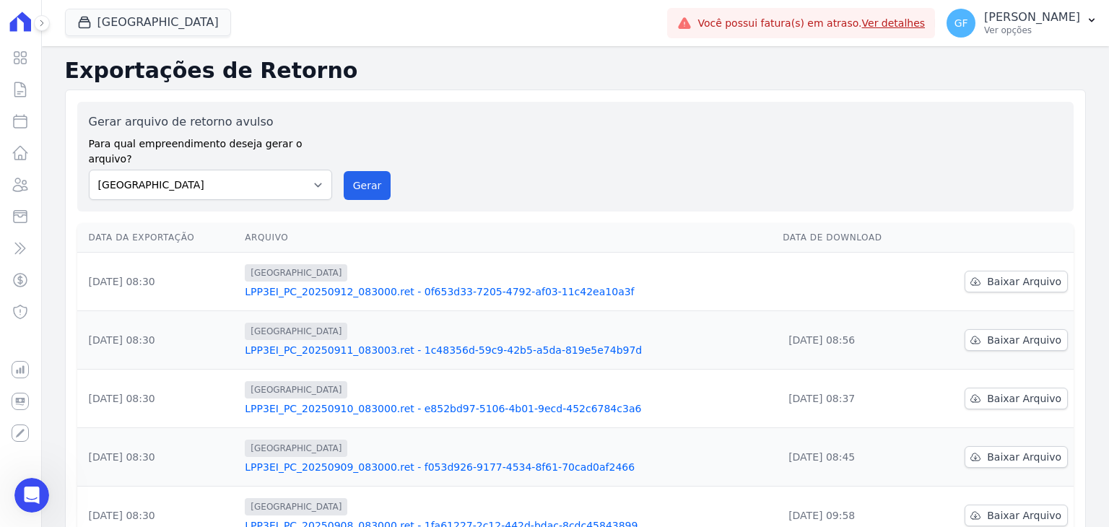
scroll to position [10694, 0]
click at [532, 285] on link "LPP3EI_PC_20250912_083000.ret - 0f653d33-7205-4792-af03-11c42ea10a3f" at bounding box center [508, 292] width 526 height 14
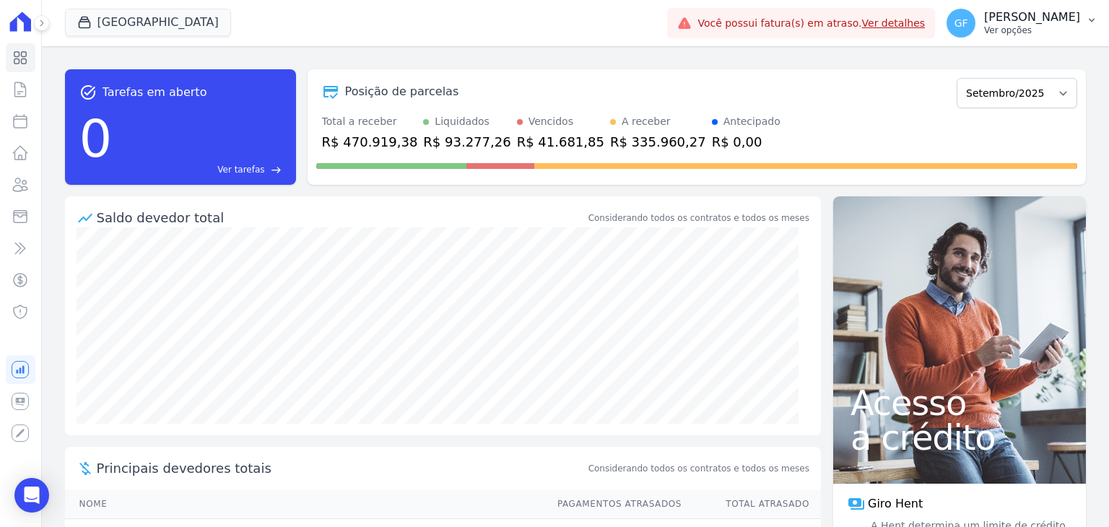
click at [1005, 15] on p "Guilherme Farias" at bounding box center [1032, 17] width 96 height 14
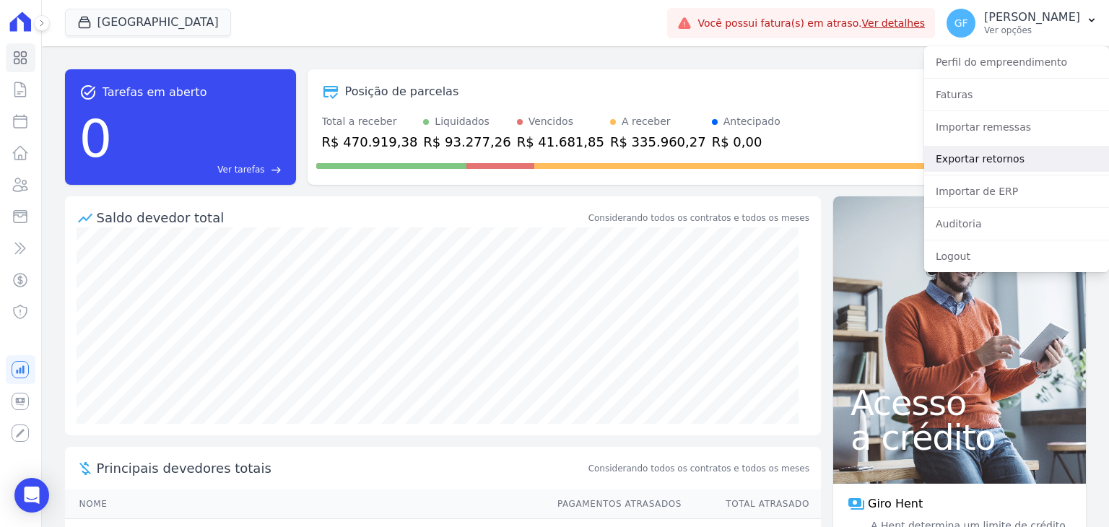
click at [950, 153] on link "Exportar retornos" at bounding box center [1016, 159] width 185 height 26
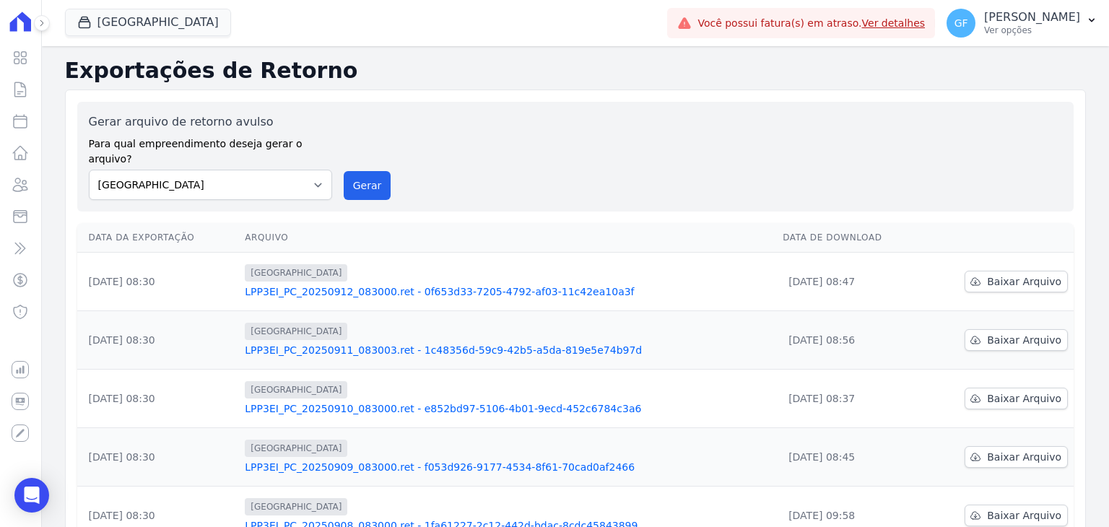
click at [347, 285] on link "LPP3EI_PC_20250912_083000.ret - 0f653d33-7205-4792-af03-11c42ea10a3f" at bounding box center [508, 292] width 526 height 14
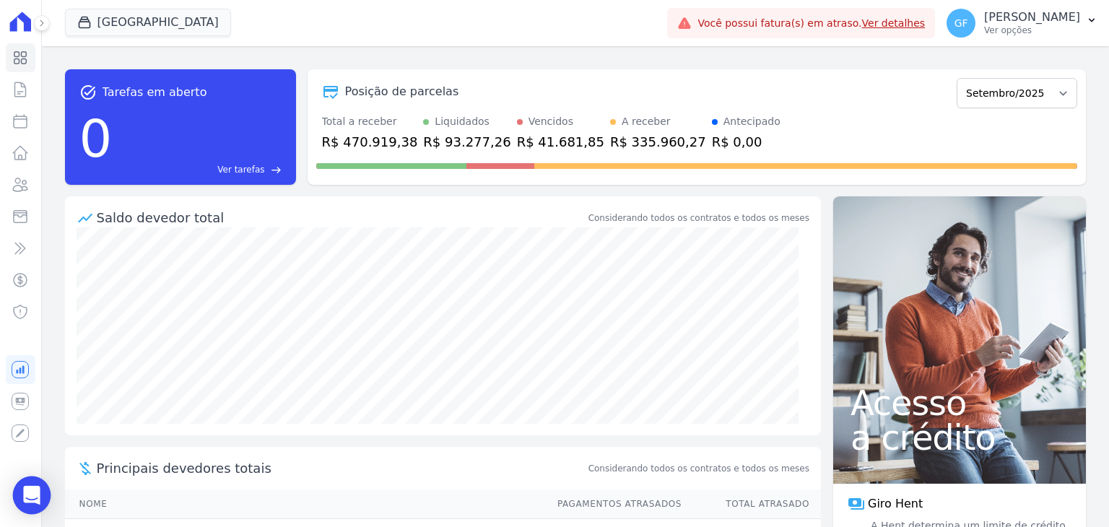
click at [32, 502] on icon "Open Intercom Messenger" at bounding box center [31, 495] width 19 height 19
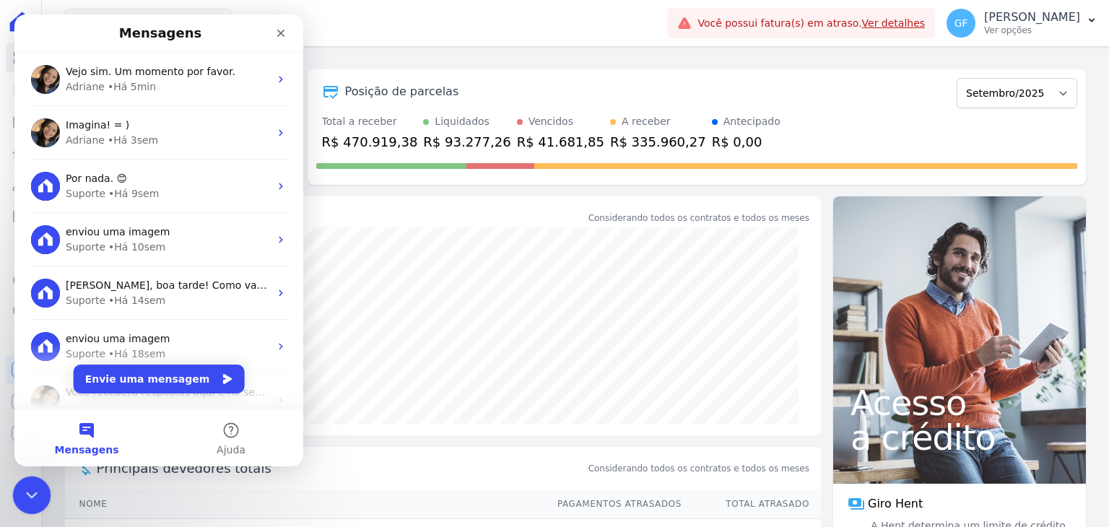
click at [32, 502] on icon "Encerramento do Messenger da Intercom" at bounding box center [29, 493] width 17 height 17
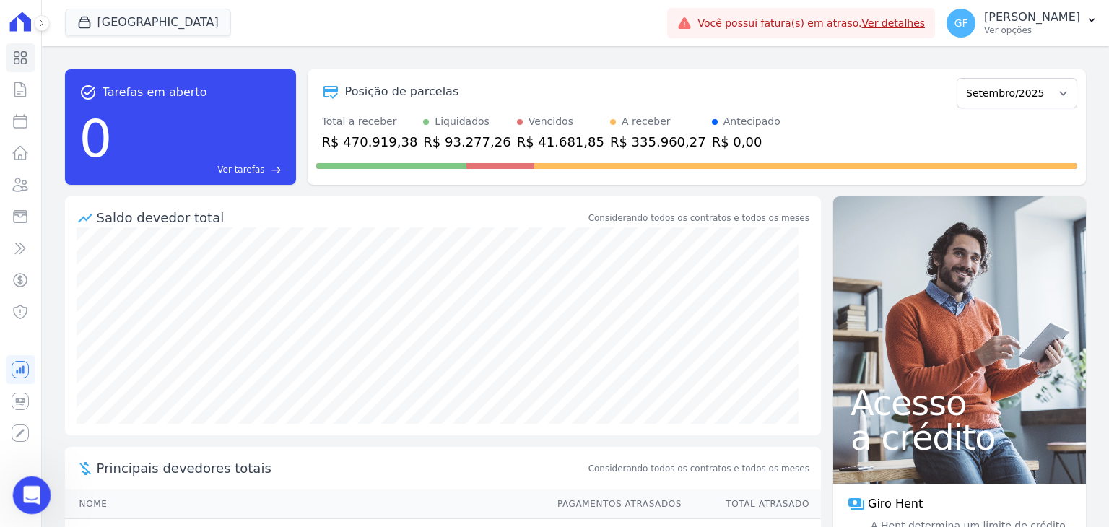
click at [45, 498] on div "Abertura do Messenger da Intercom" at bounding box center [30, 493] width 48 height 48
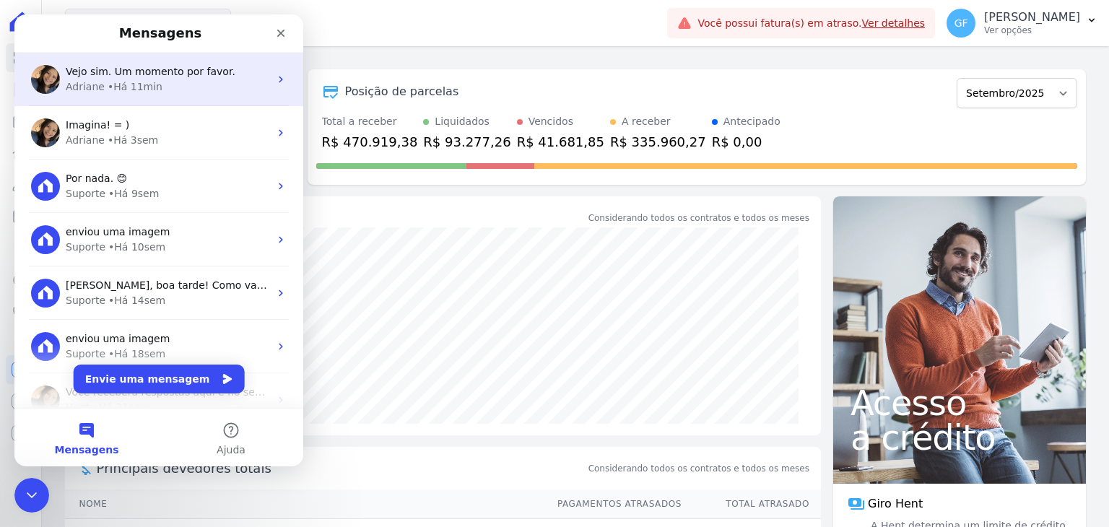
click at [106, 100] on div "Vejo sim. Um momento por favor. Adriane • Há 11min" at bounding box center [158, 79] width 289 height 53
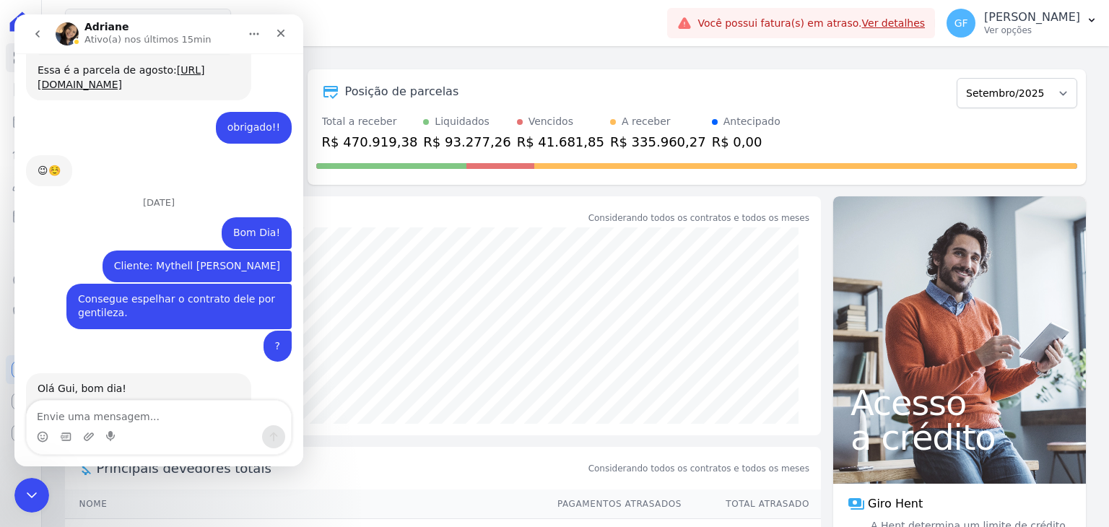
scroll to position [10695, 0]
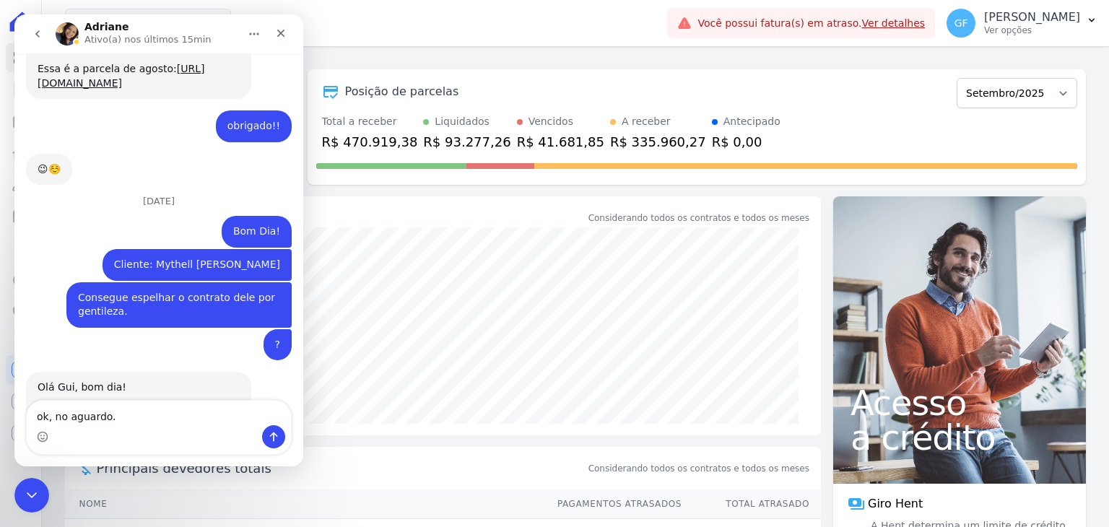
type textarea "ok, no aguardo."
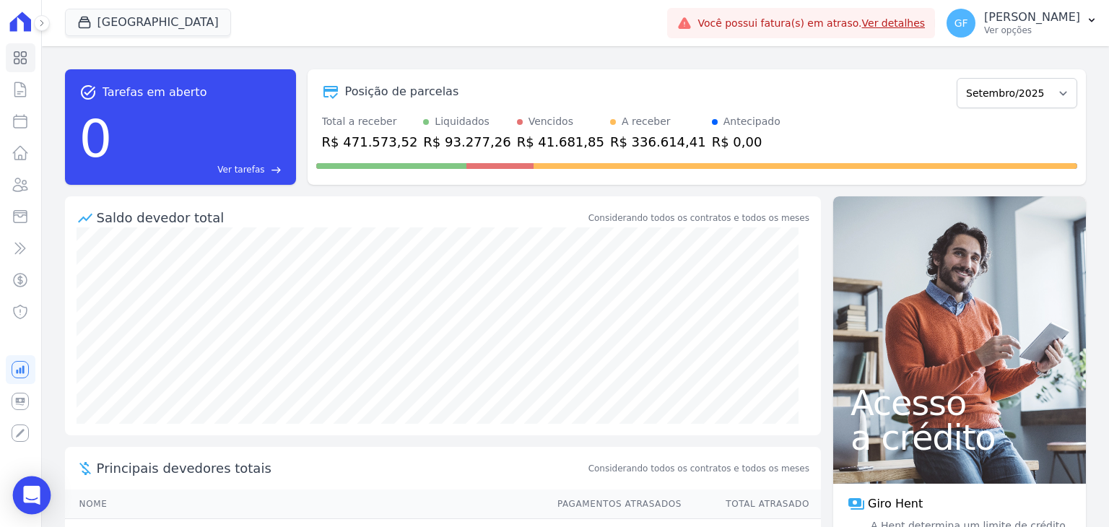
click at [27, 498] on icon "Open Intercom Messenger" at bounding box center [31, 495] width 19 height 19
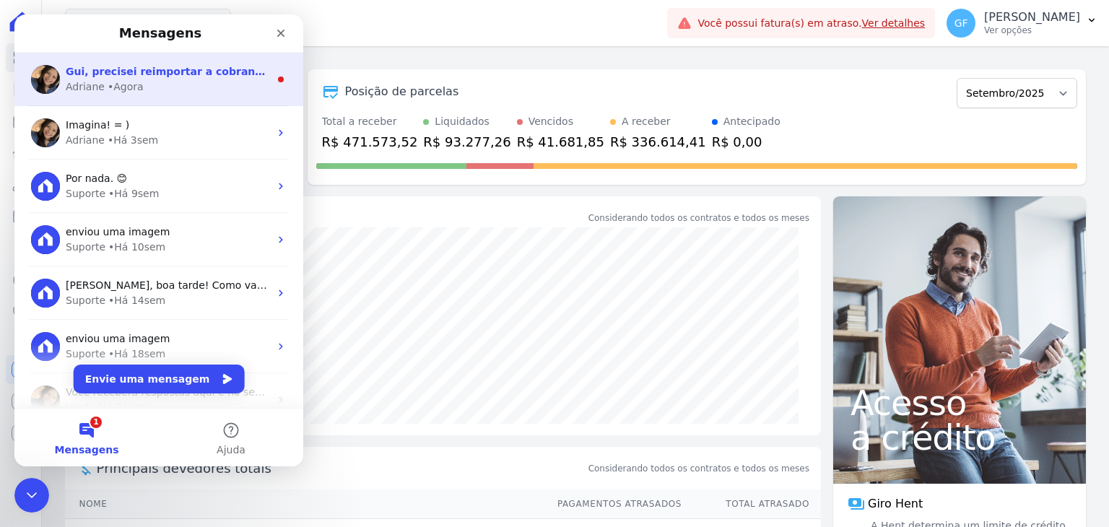
click at [108, 83] on div "• Agora" at bounding box center [126, 86] width 36 height 15
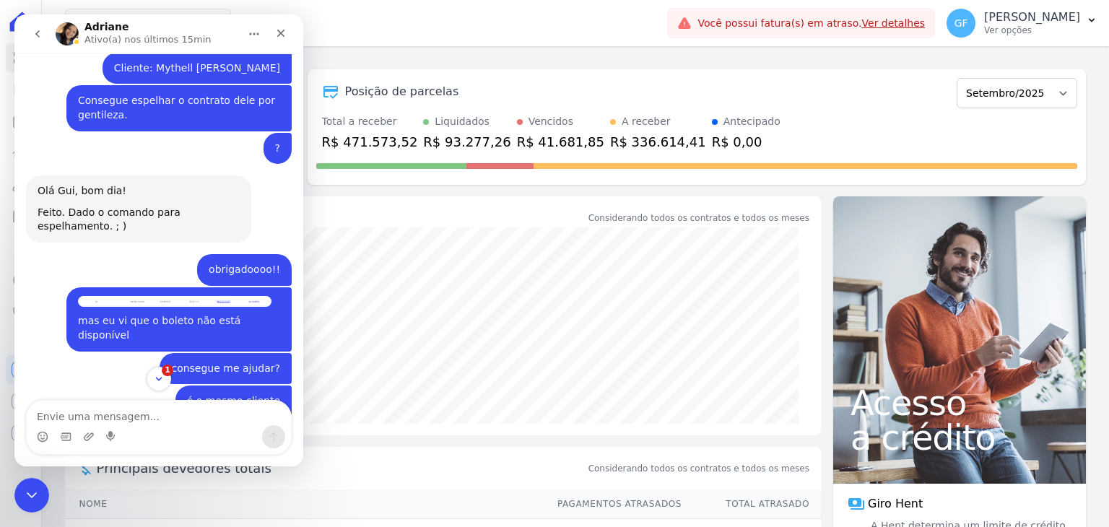
scroll to position [10804, 0]
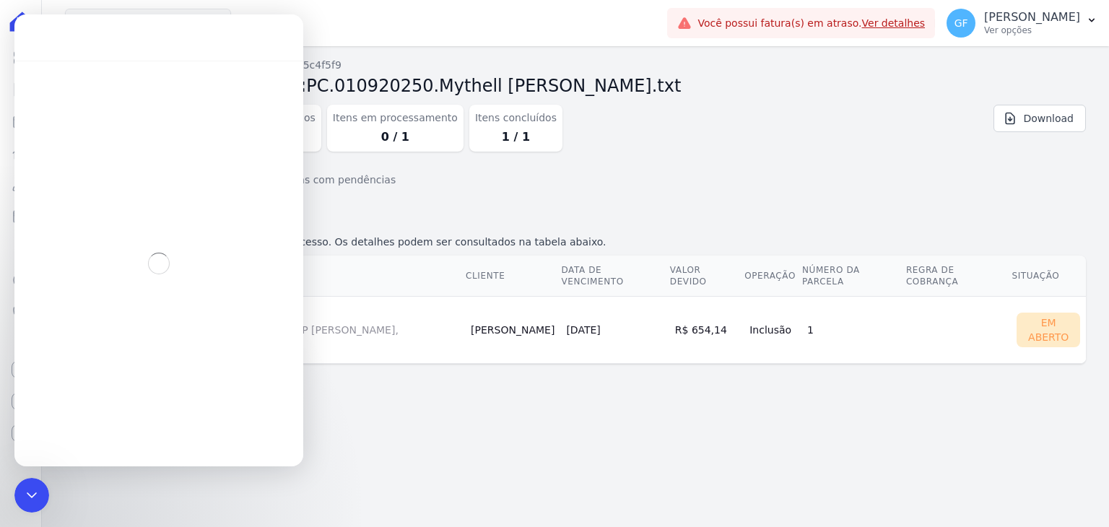
click at [906, 343] on td "1" at bounding box center [854, 329] width 104 height 67
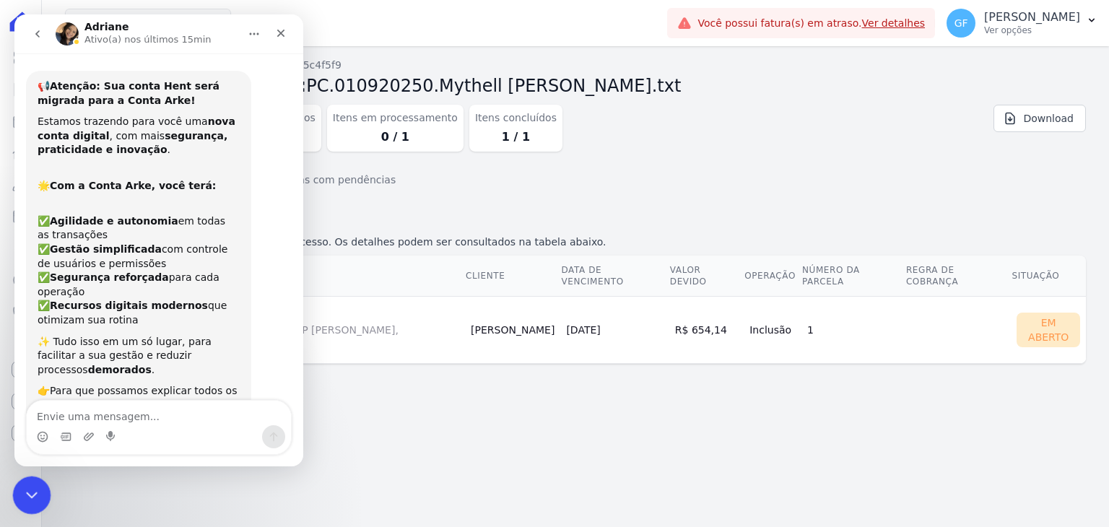
scroll to position [304, 0]
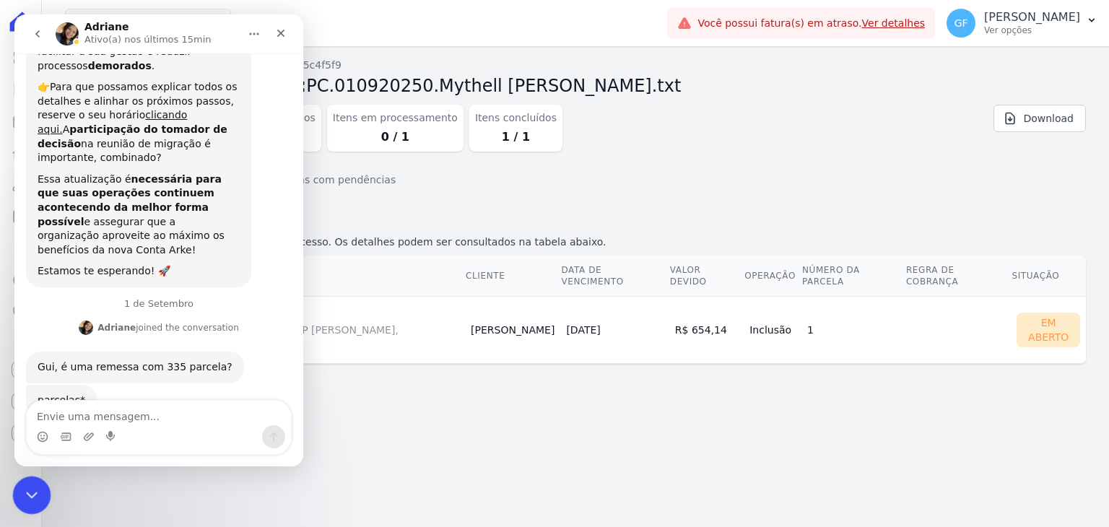
click at [25, 481] on div "Encerramento do Messenger da Intercom" at bounding box center [29, 493] width 35 height 35
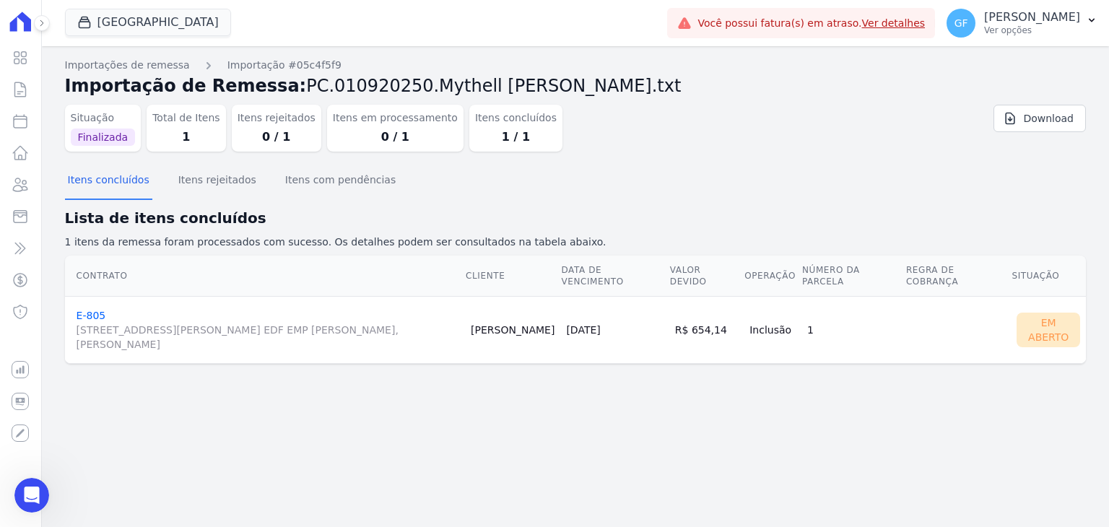
scroll to position [10780, 0]
click at [22, 187] on icon at bounding box center [21, 184] width 14 height 13
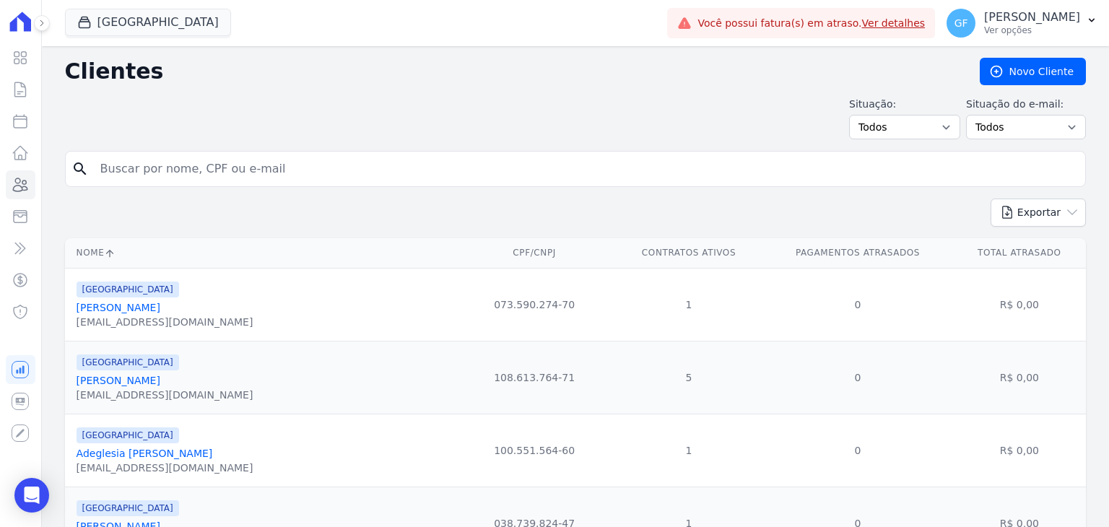
click at [265, 162] on input "search" at bounding box center [586, 169] width 988 height 29
type input "Mythell [PERSON_NAME] [PERSON_NAME]"
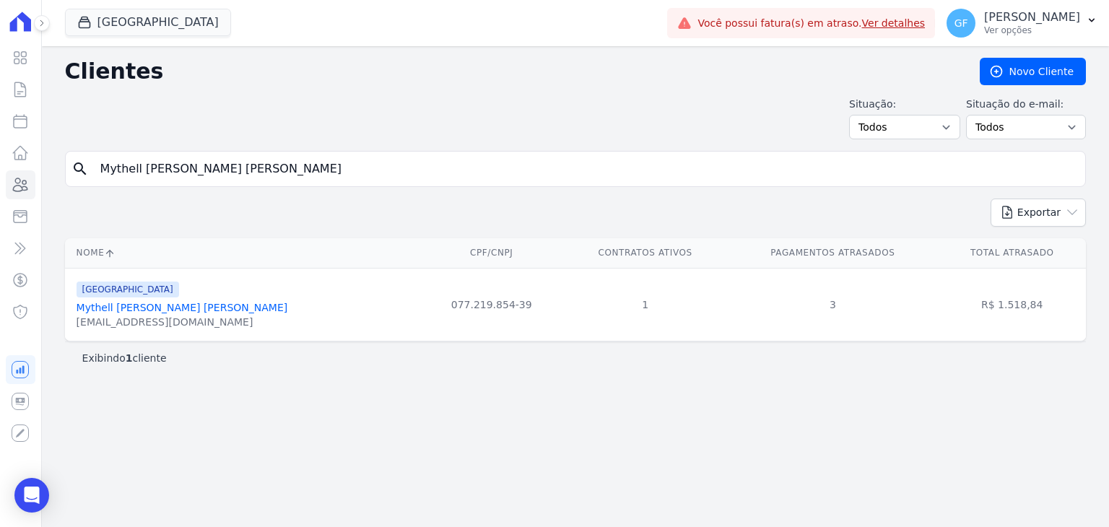
click at [164, 311] on link "Mythell Anderson Alves Leite Da Silva" at bounding box center [183, 308] width 212 height 12
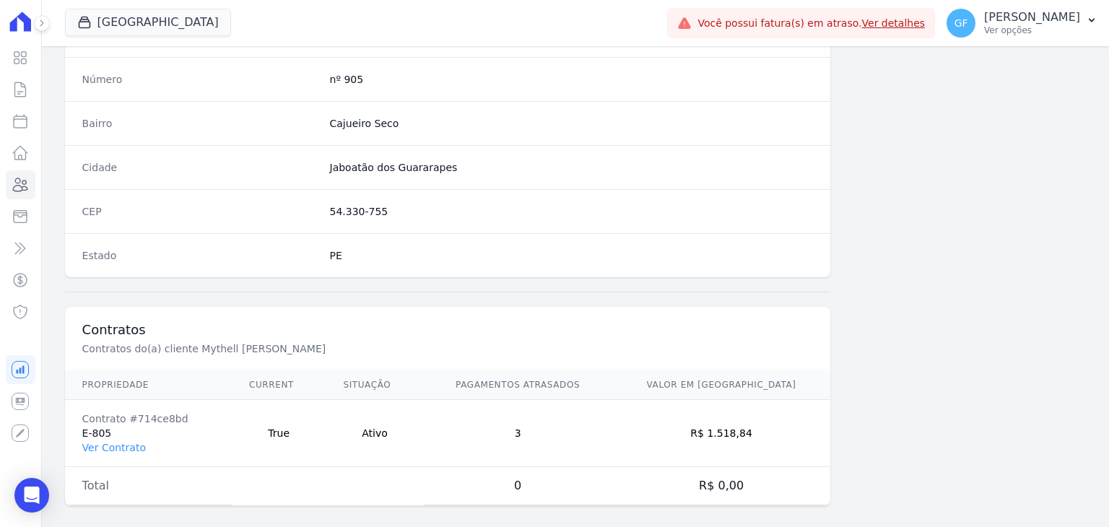
scroll to position [820, 0]
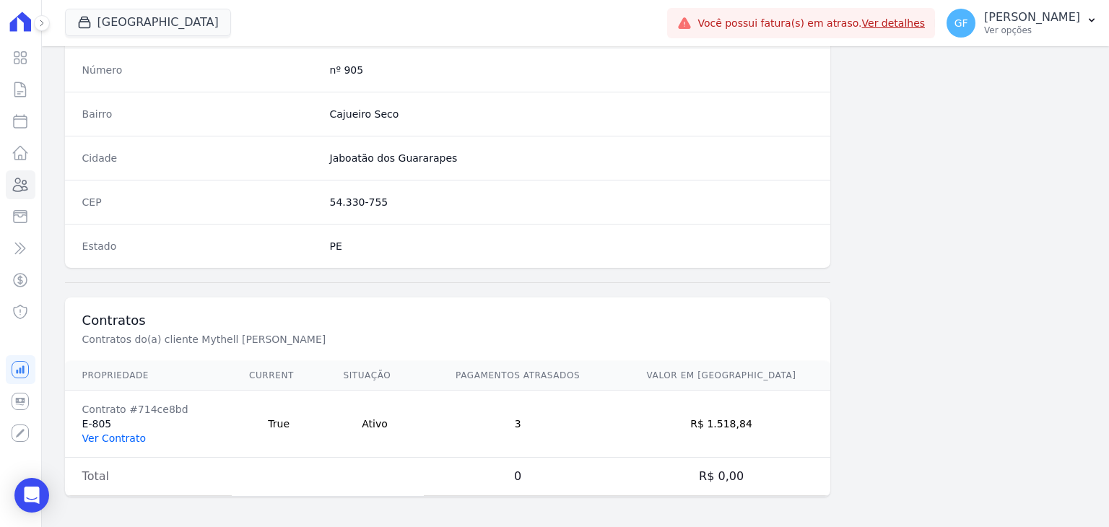
click at [90, 435] on link "Ver Contrato" at bounding box center [114, 439] width 64 height 12
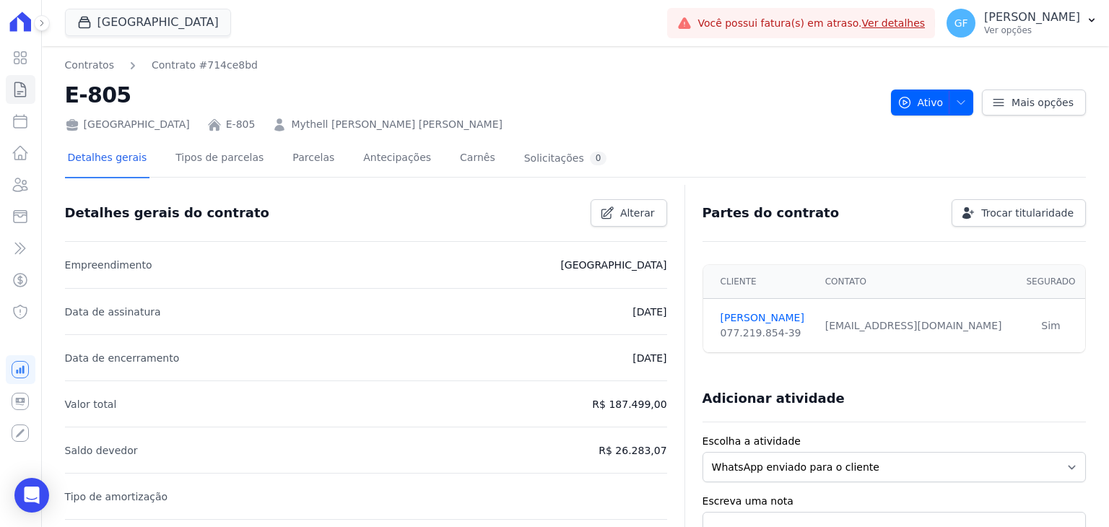
click at [315, 161] on div "Detalhes gerais Tipos de parcelas Parcelas Antecipações Carnês Solicitações 0" at bounding box center [337, 159] width 545 height 38
click at [313, 161] on link "Parcelas" at bounding box center [314, 159] width 48 height 38
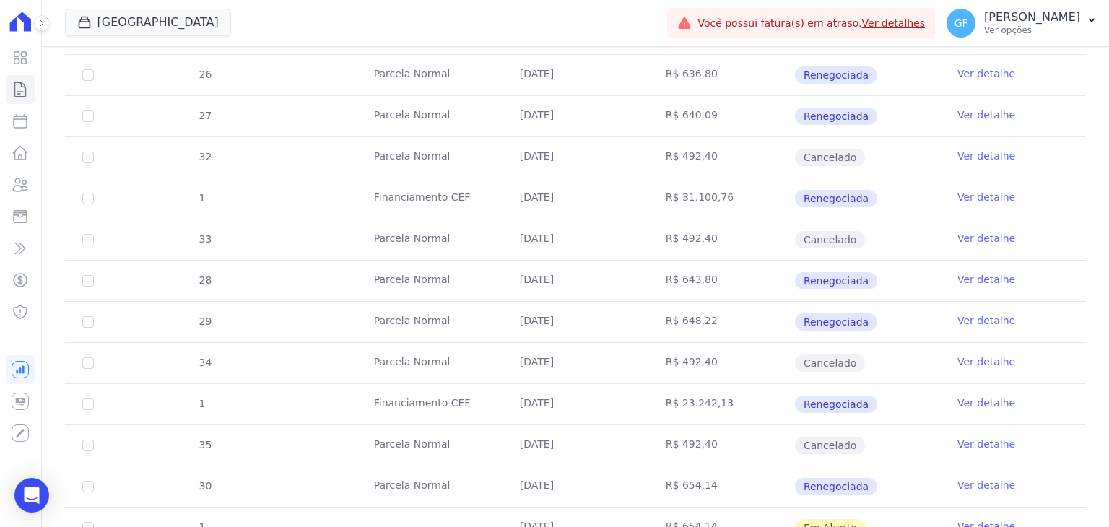
scroll to position [1083, 0]
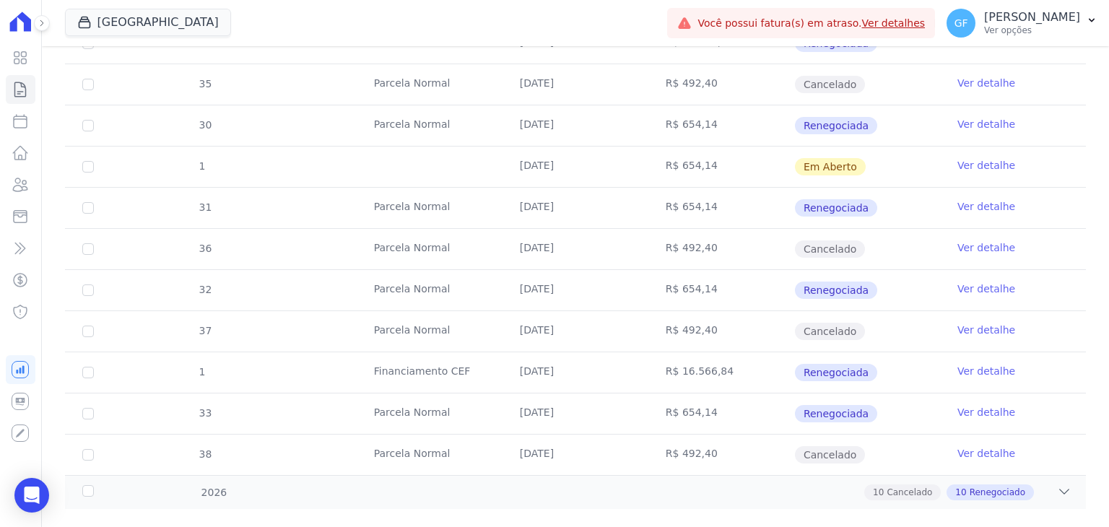
drag, startPoint x: 532, startPoint y: 157, endPoint x: 655, endPoint y: 160, distance: 123.5
click at [655, 160] on tr "1 12/09/2025 R$ 654,14 Em Aberto Ver detalhe" at bounding box center [575, 166] width 1021 height 41
click at [771, 168] on td "R$ 654,14" at bounding box center [722, 167] width 146 height 40
click at [981, 163] on link "Ver detalhe" at bounding box center [987, 165] width 58 height 14
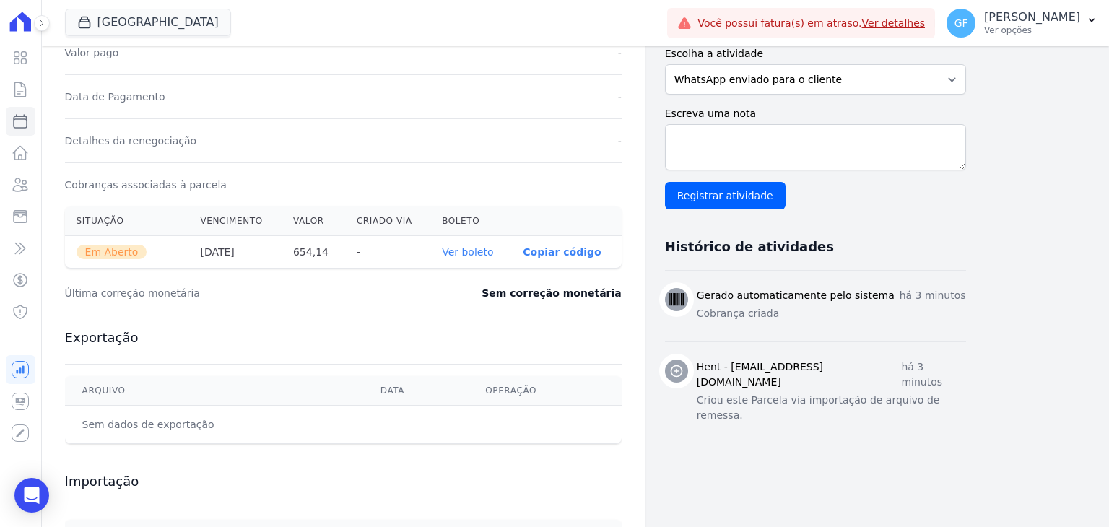
scroll to position [459, 0]
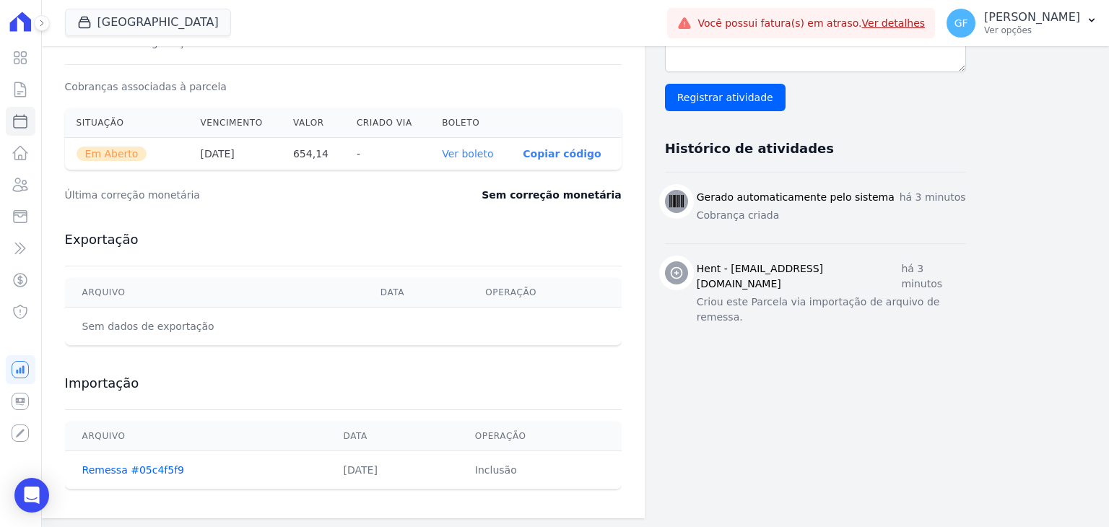
click at [467, 154] on link "Ver boleto" at bounding box center [467, 154] width 51 height 12
click at [43, 500] on div "Open Intercom Messenger" at bounding box center [32, 496] width 38 height 38
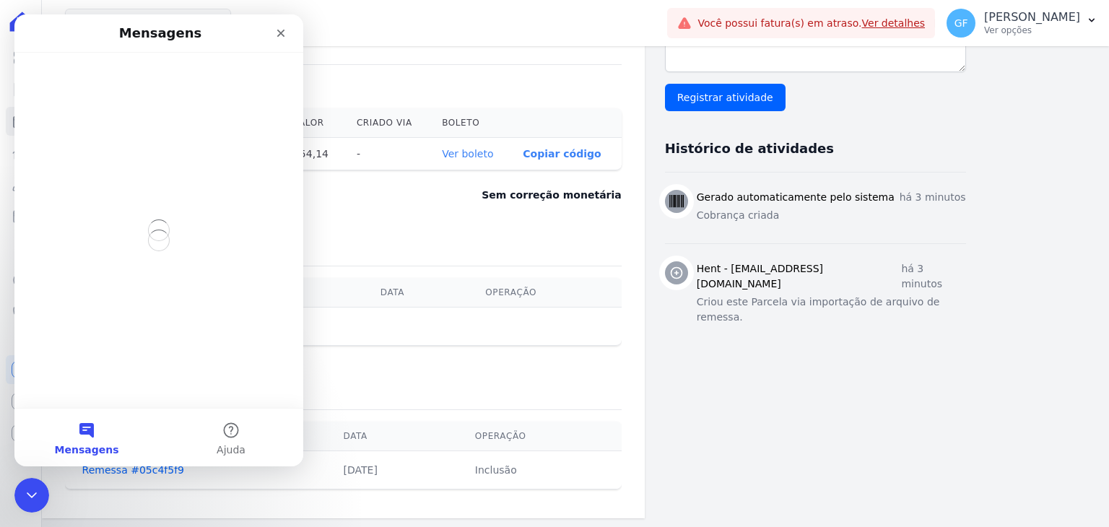
scroll to position [0, 0]
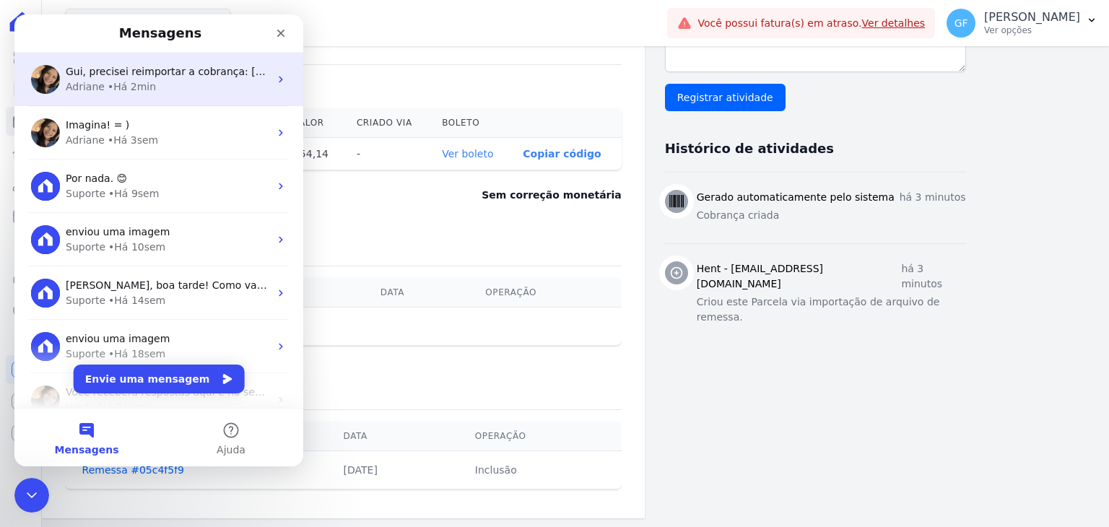
click at [142, 68] on span "Gui, precisei reimportar a cobrança: [URL][DOMAIN_NAME] Na remessa importada no…" at bounding box center [406, 72] width 680 height 12
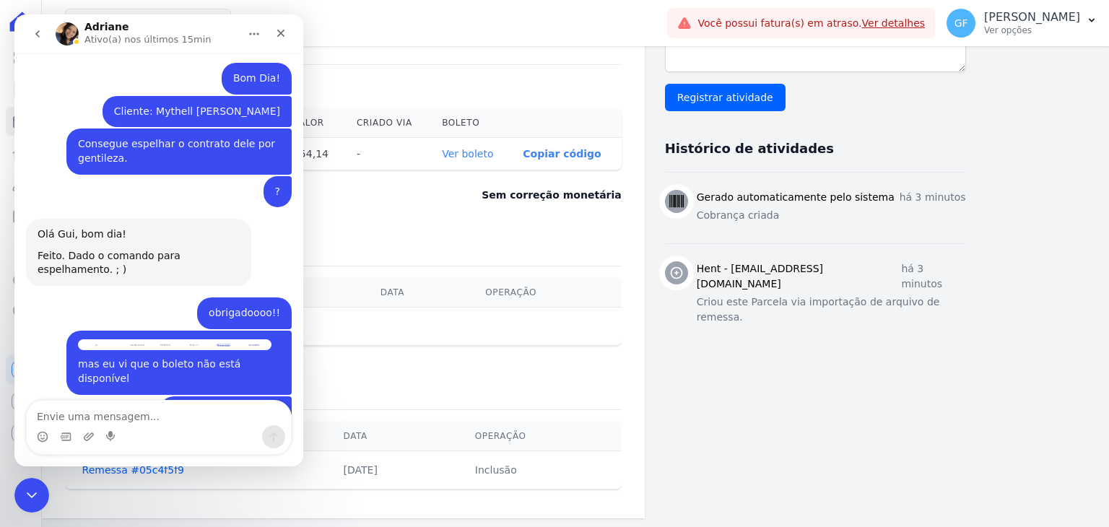
scroll to position [10780, 0]
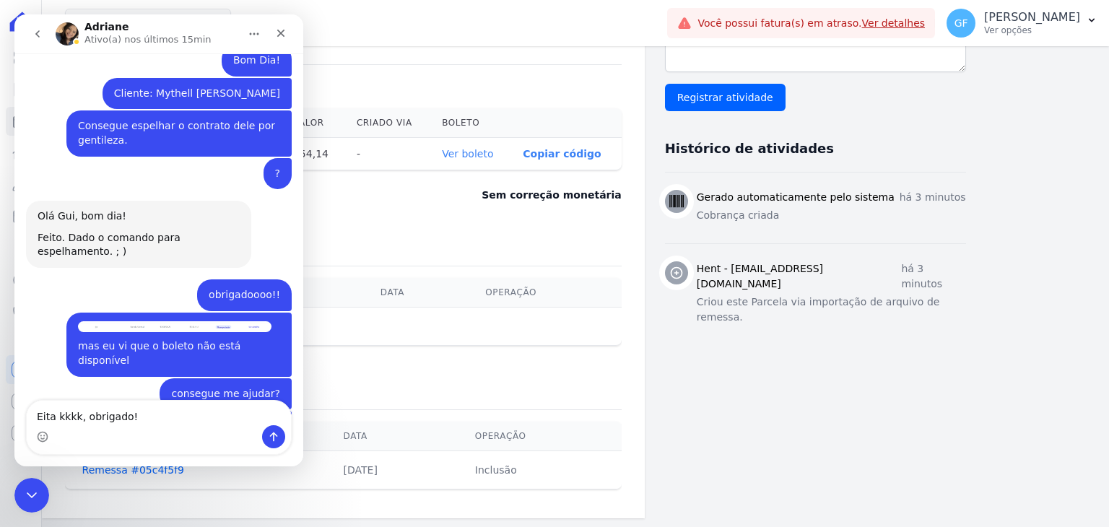
type textarea "Eita kkkk, obrigado!!"
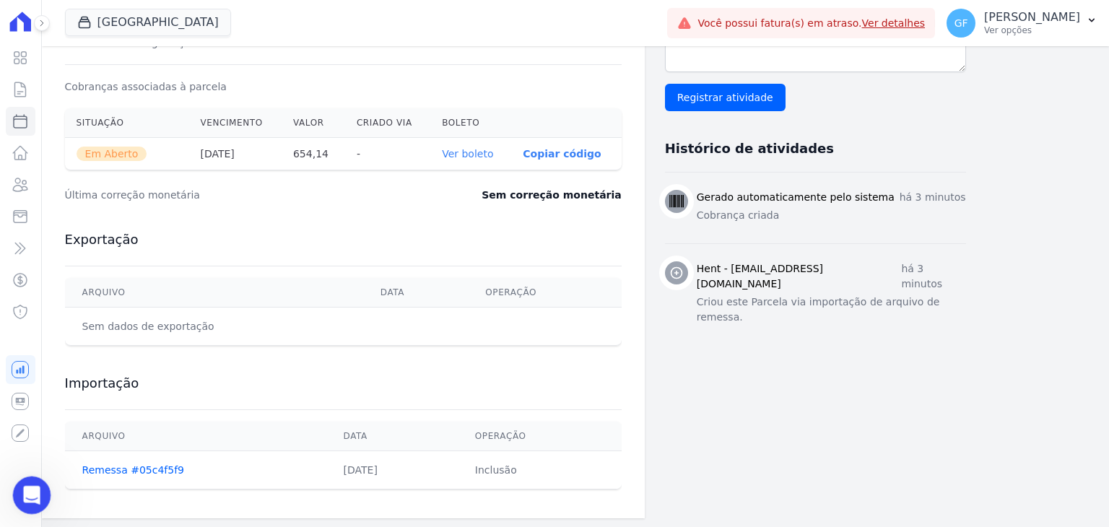
click at [33, 508] on div "Abertura do Messenger da Intercom" at bounding box center [30, 493] width 48 height 48
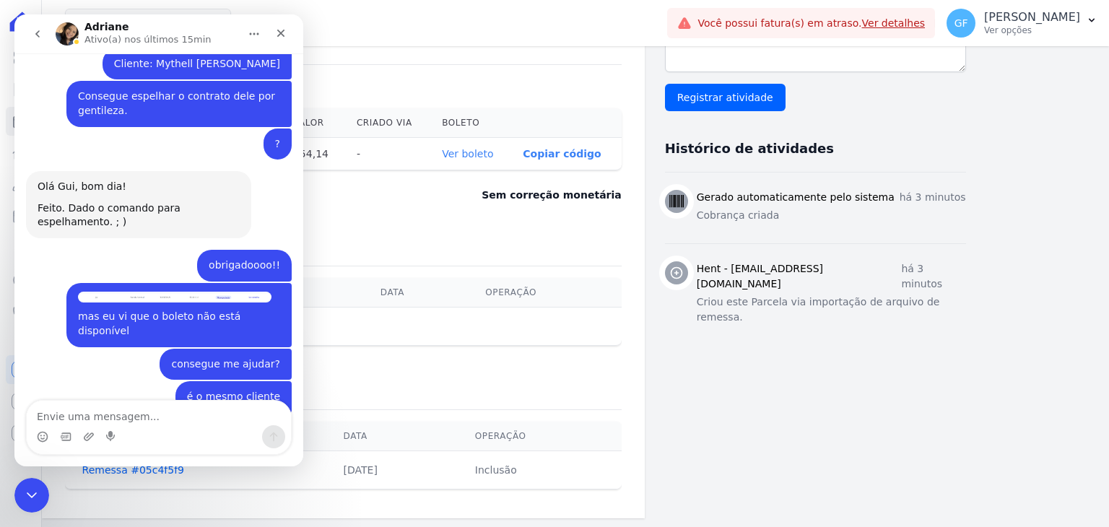
scroll to position [10823, 0]
